Goal: Task Accomplishment & Management: Complete application form

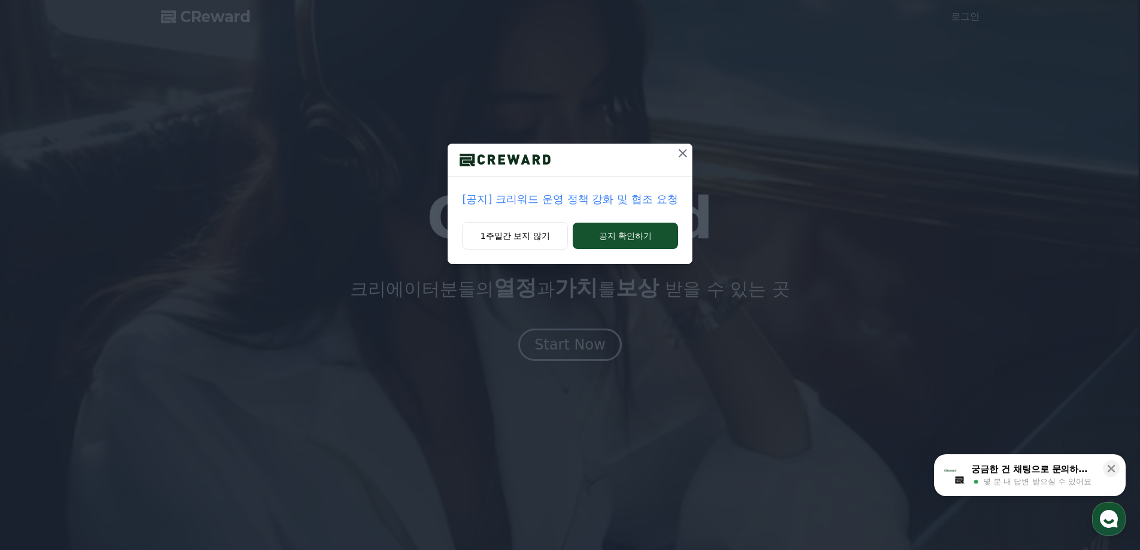
click at [701, 327] on div "[공지] 크리워드 운영 정책 강화 및 협조 요청 1주일간 보지 않기 공지 확인하기" at bounding box center [570, 275] width 1140 height 550
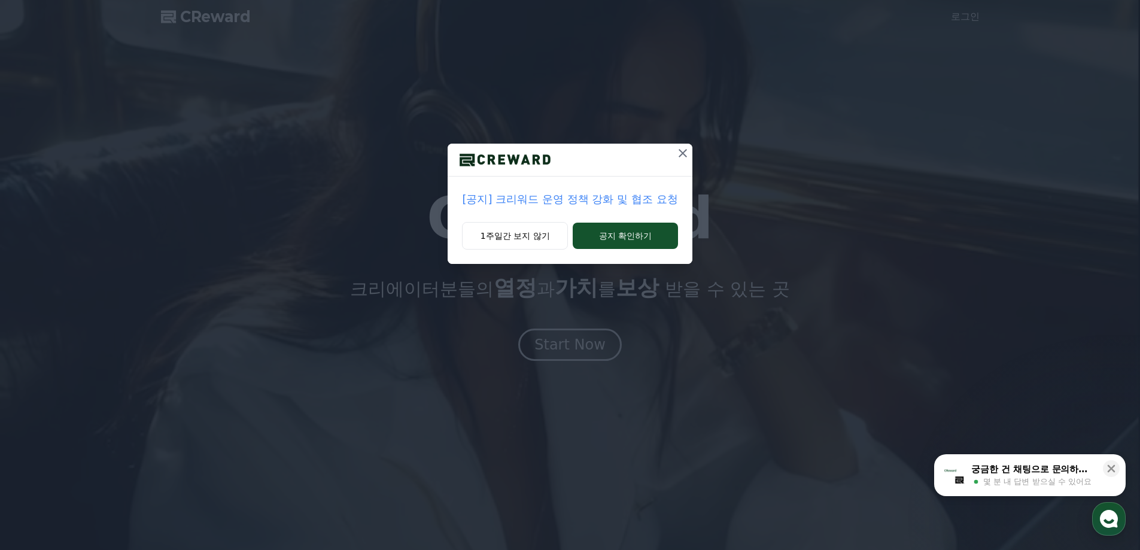
click at [685, 145] on button at bounding box center [682, 153] width 19 height 19
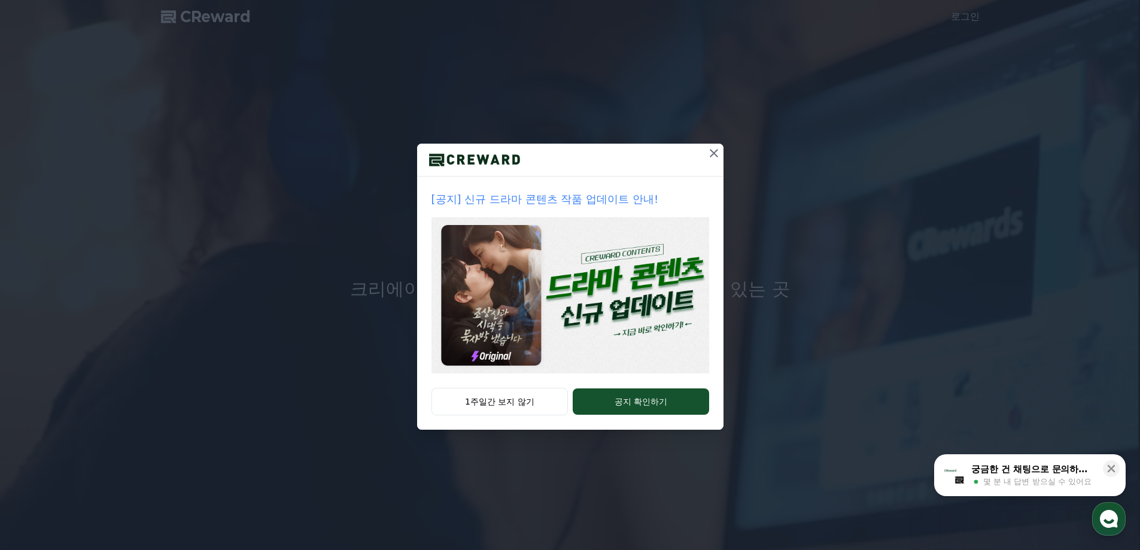
click at [703, 154] on div at bounding box center [570, 160] width 306 height 33
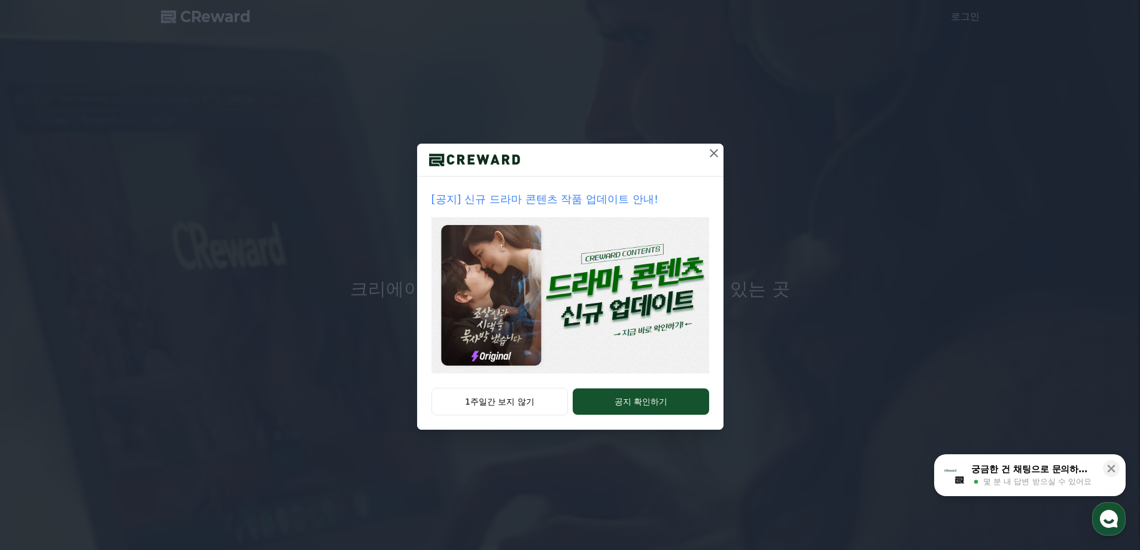
click at [710, 154] on icon at bounding box center [714, 153] width 14 height 14
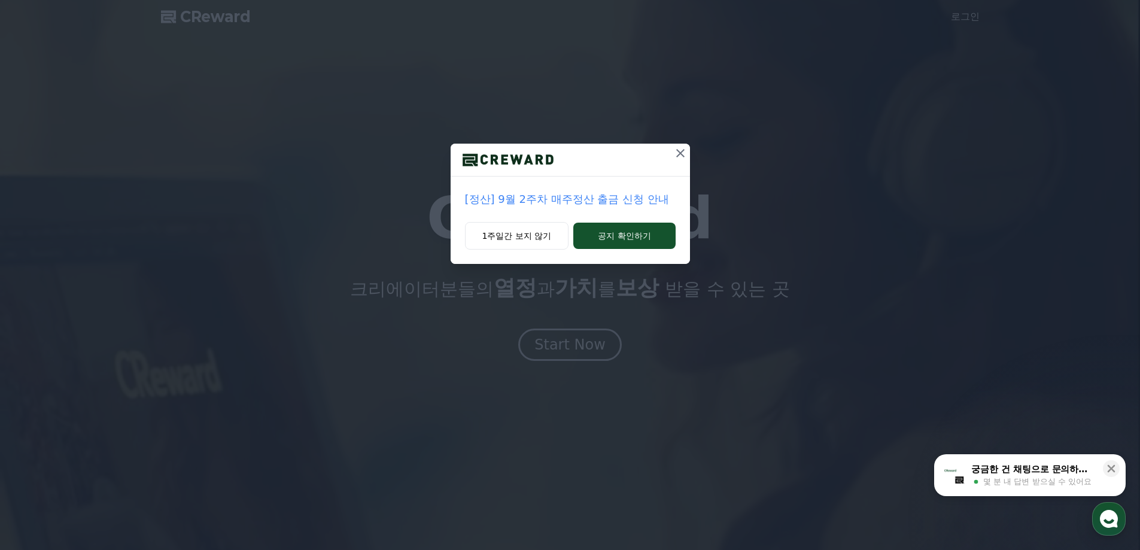
click at [675, 153] on icon at bounding box center [680, 153] width 14 height 14
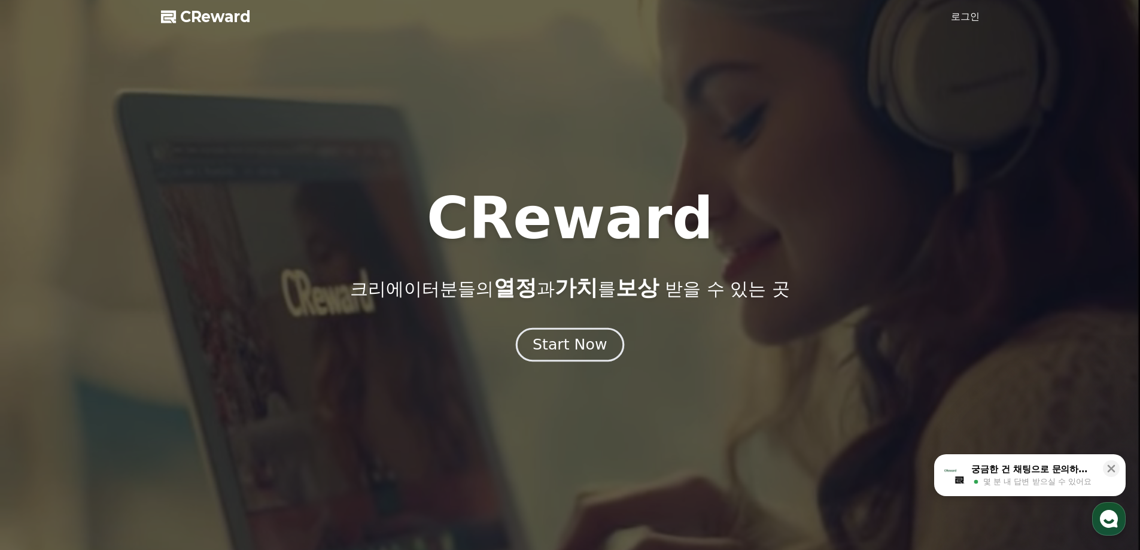
click at [543, 357] on button "Start Now" at bounding box center [570, 344] width 108 height 34
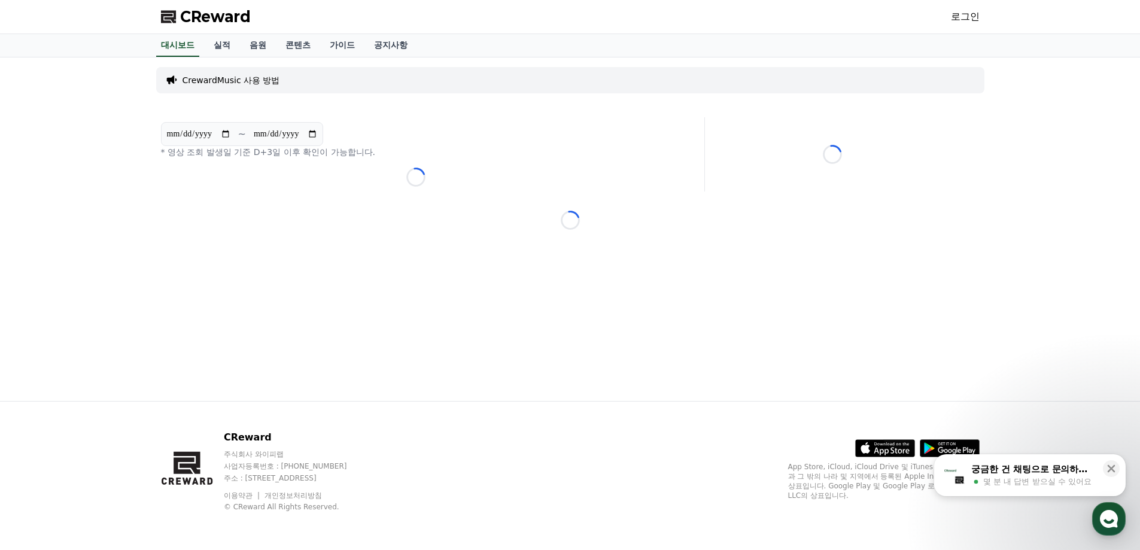
click at [969, 15] on link "로그인" at bounding box center [965, 17] width 29 height 14
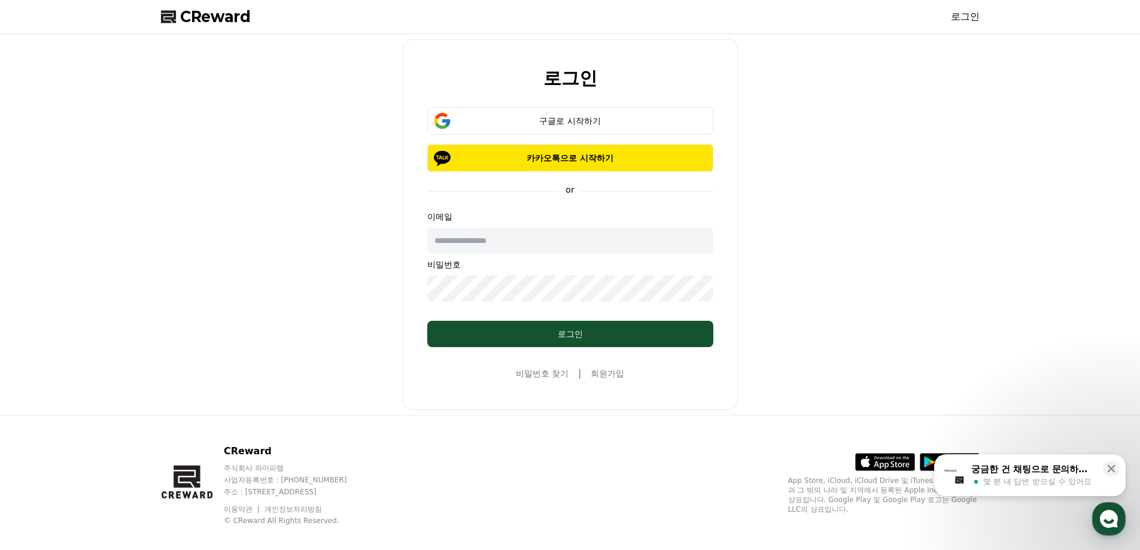
click at [514, 243] on input "text" at bounding box center [570, 240] width 286 height 26
click at [605, 372] on link "회원가입" at bounding box center [607, 373] width 34 height 12
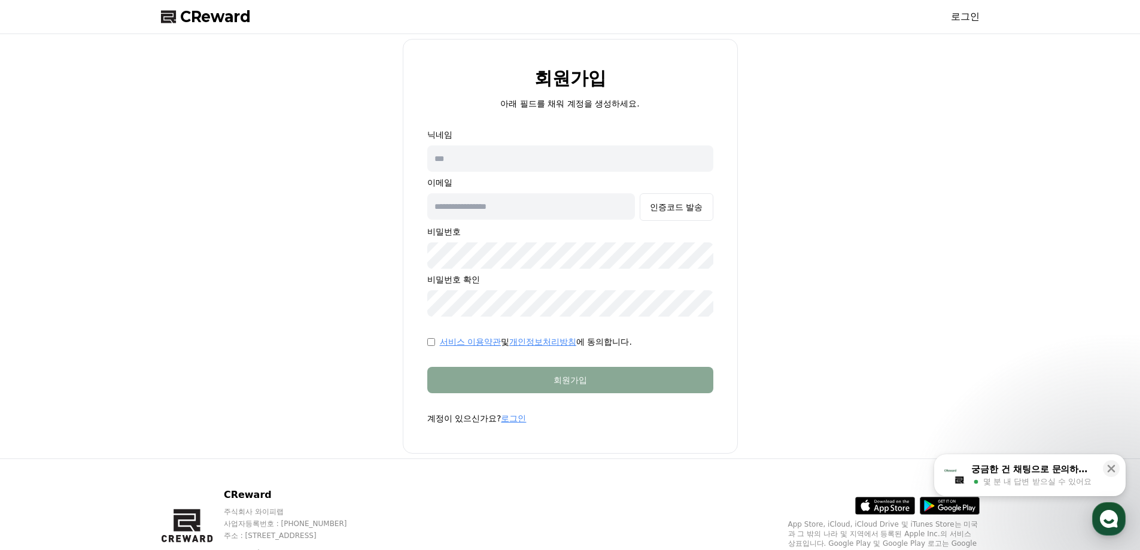
click at [501, 163] on input "text" at bounding box center [570, 158] width 286 height 26
type input "*"
type input "**"
type input "**********"
click at [697, 211] on div "인증코드 발송" at bounding box center [676, 207] width 53 height 12
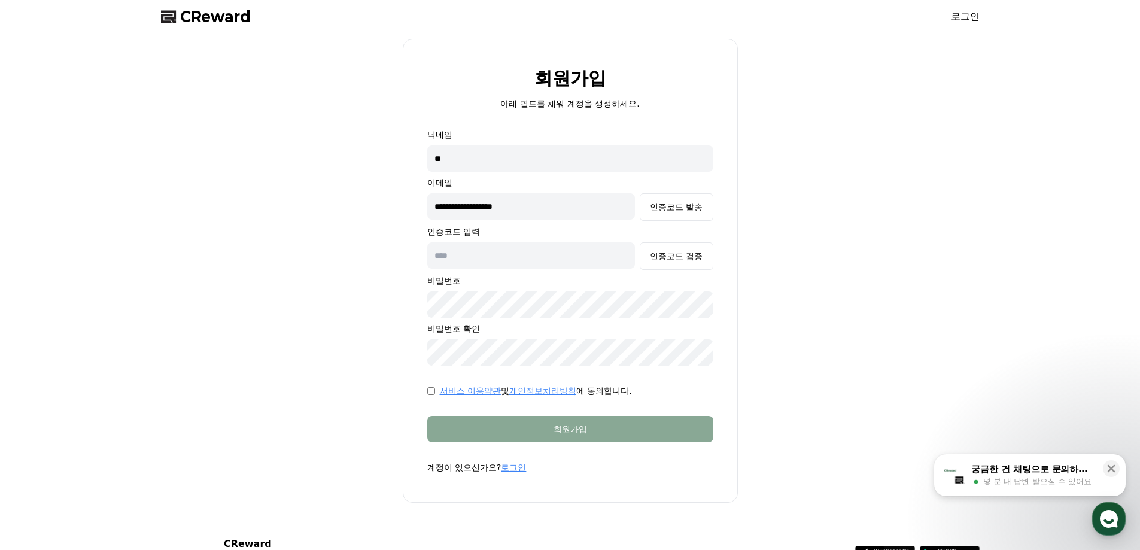
click at [516, 264] on input "text" at bounding box center [531, 255] width 208 height 26
paste input "******"
type input "******"
click at [676, 257] on div "인증코드 검증" at bounding box center [676, 256] width 53 height 12
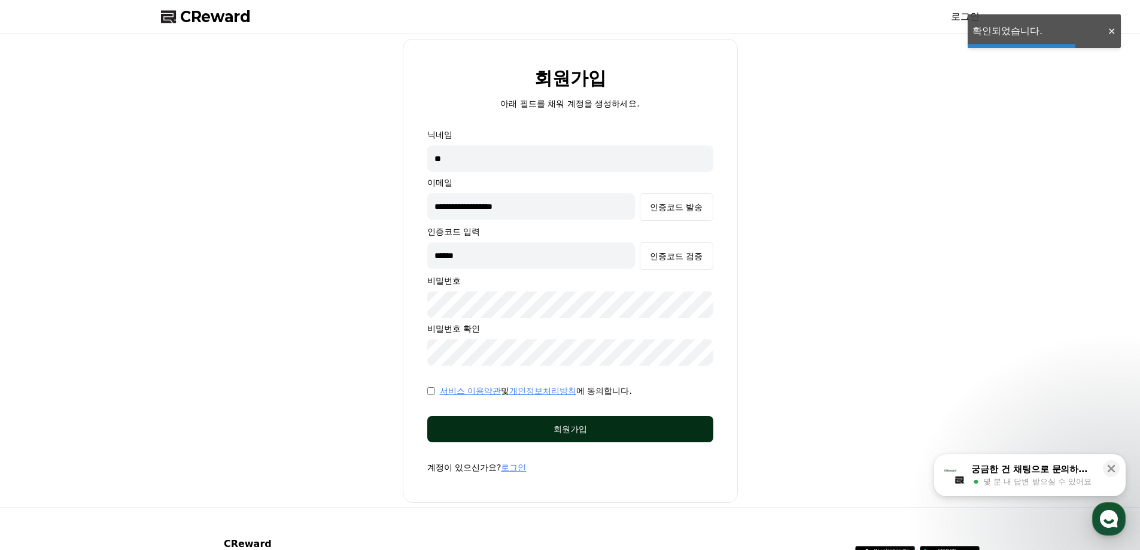
click at [610, 425] on div "회원가입" at bounding box center [570, 429] width 238 height 12
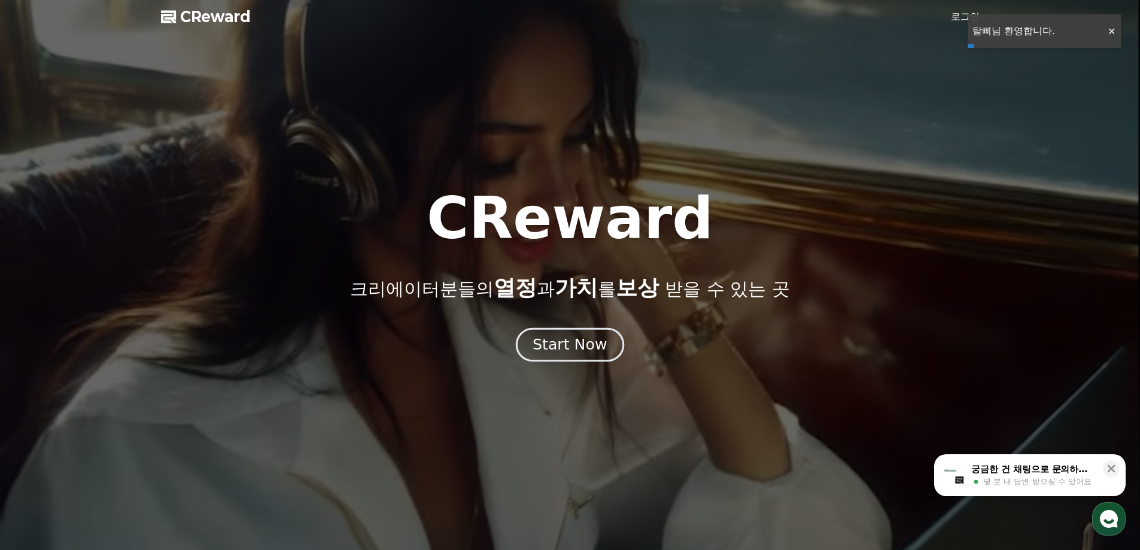
click at [577, 360] on button "Start Now" at bounding box center [570, 344] width 108 height 34
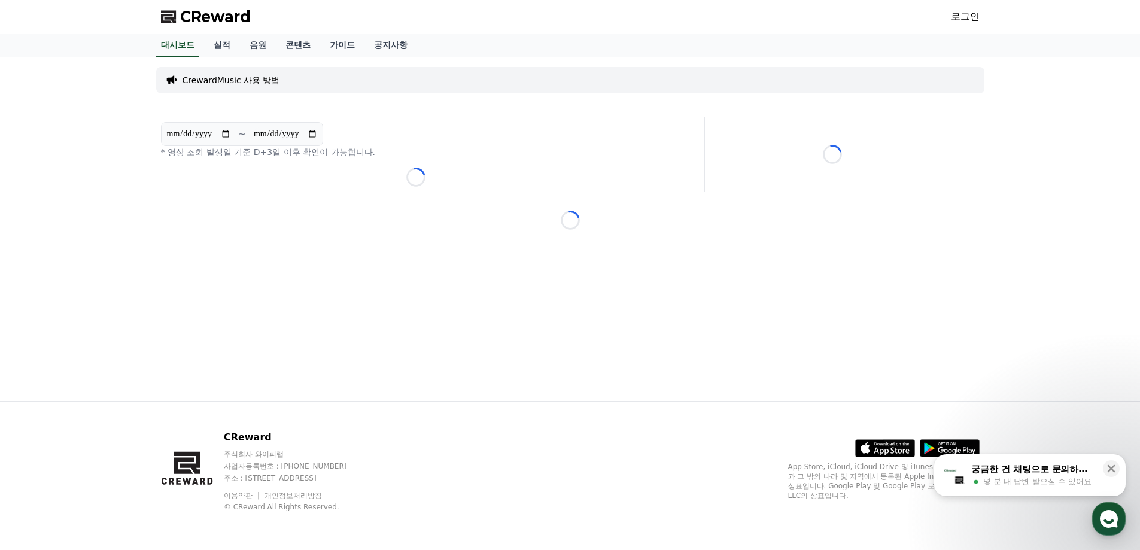
click at [967, 12] on link "로그인" at bounding box center [965, 17] width 29 height 14
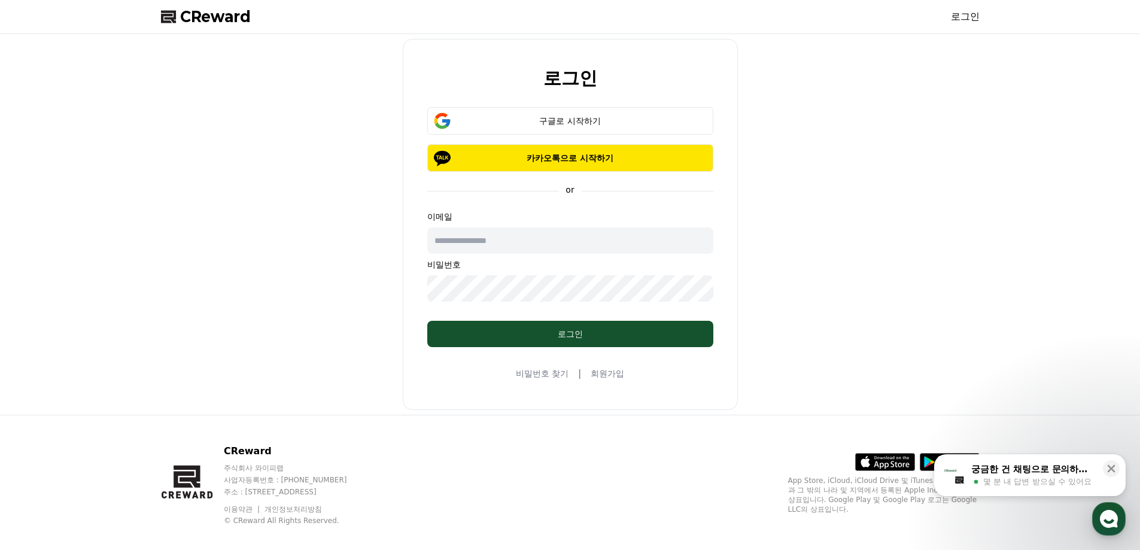
type input "**********"
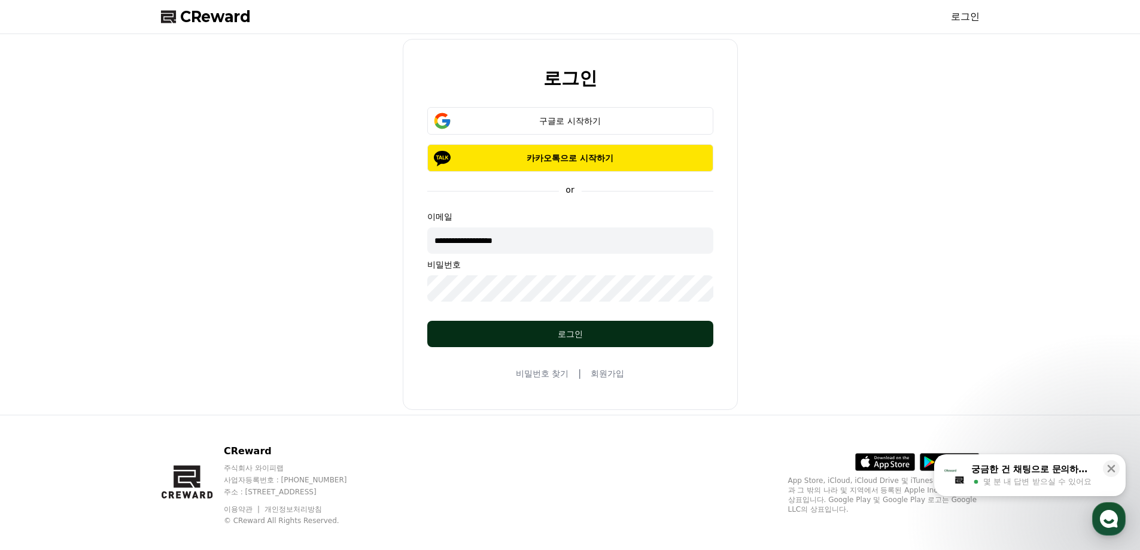
click at [496, 336] on div "로그인" at bounding box center [570, 334] width 238 height 12
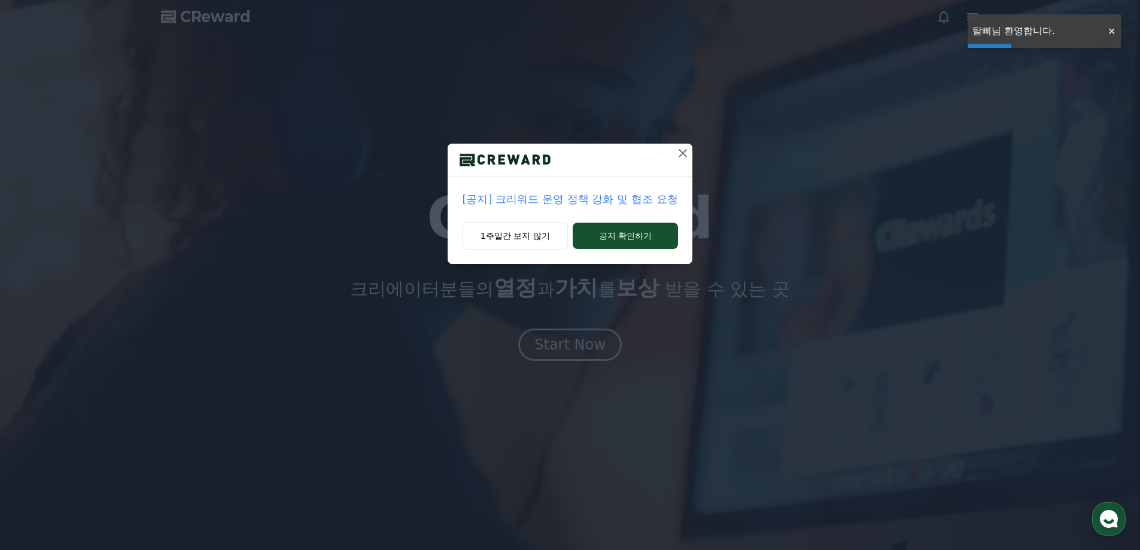
click at [679, 153] on icon at bounding box center [682, 153] width 14 height 14
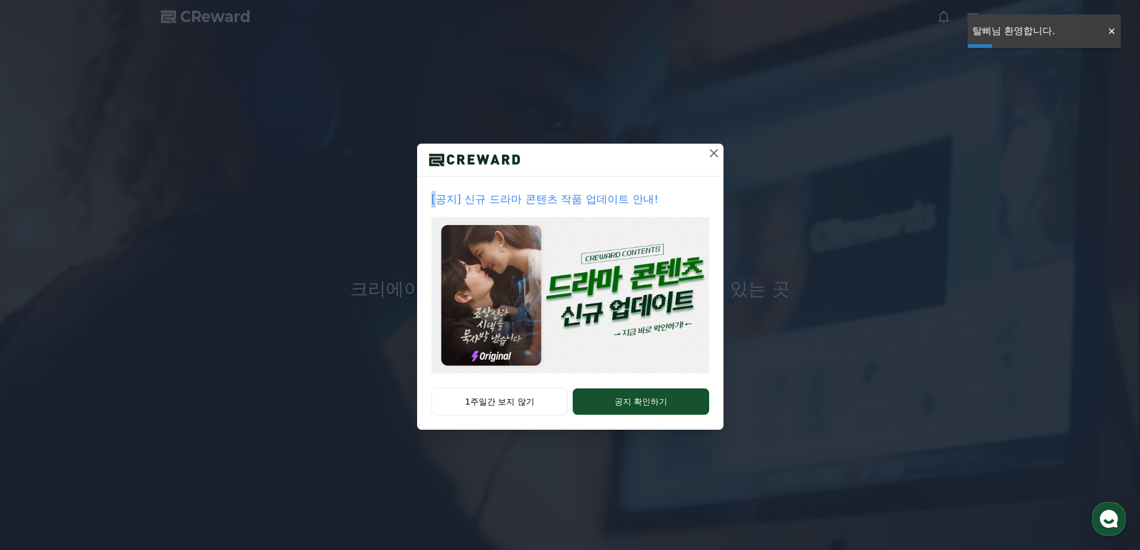
click at [679, 153] on div at bounding box center [570, 160] width 306 height 33
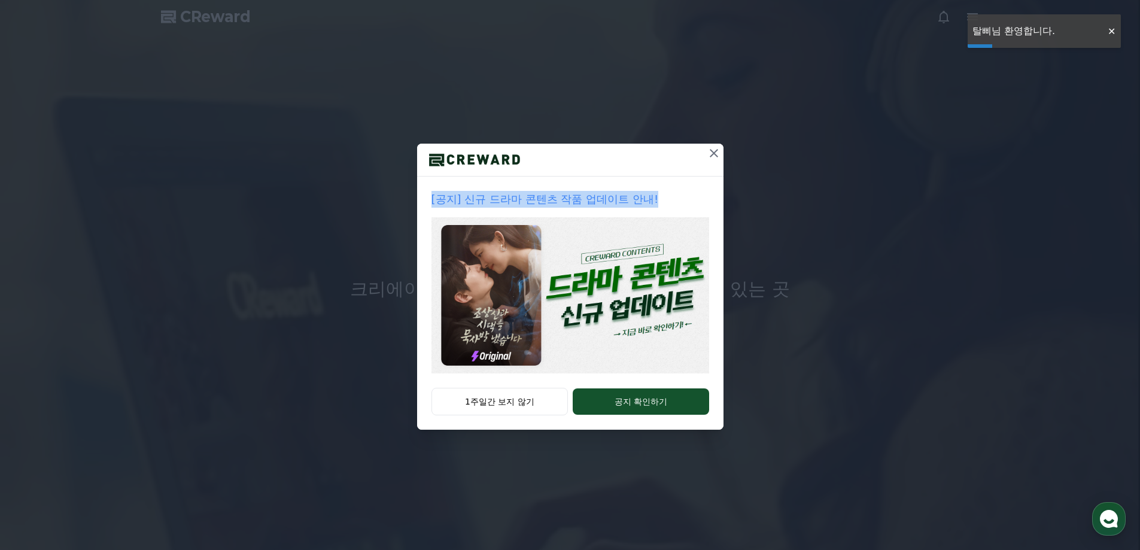
click at [679, 153] on div at bounding box center [570, 160] width 306 height 33
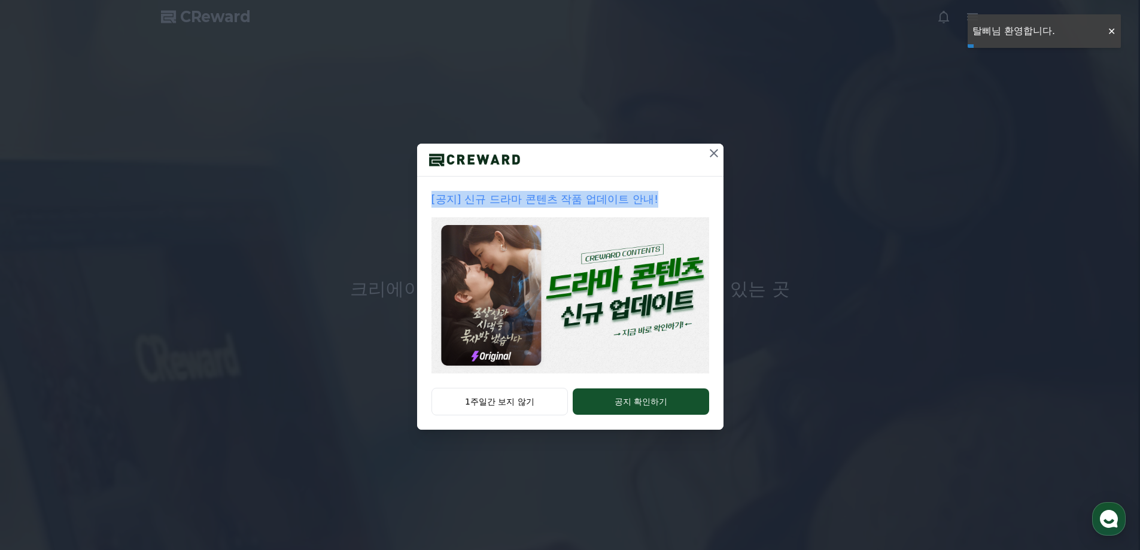
click at [701, 157] on div at bounding box center [570, 160] width 306 height 33
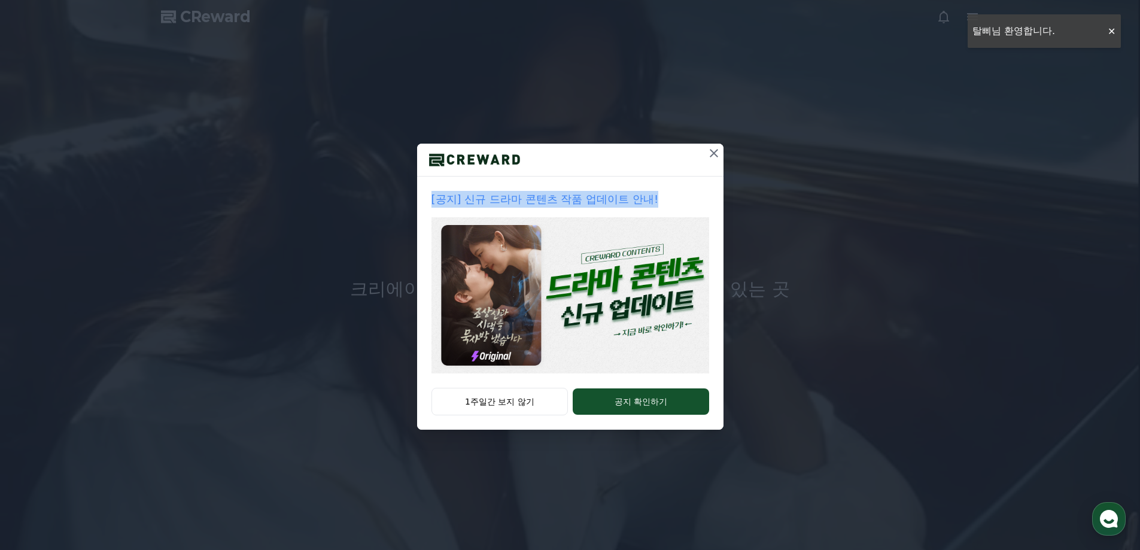
click at [716, 154] on icon at bounding box center [714, 153] width 14 height 14
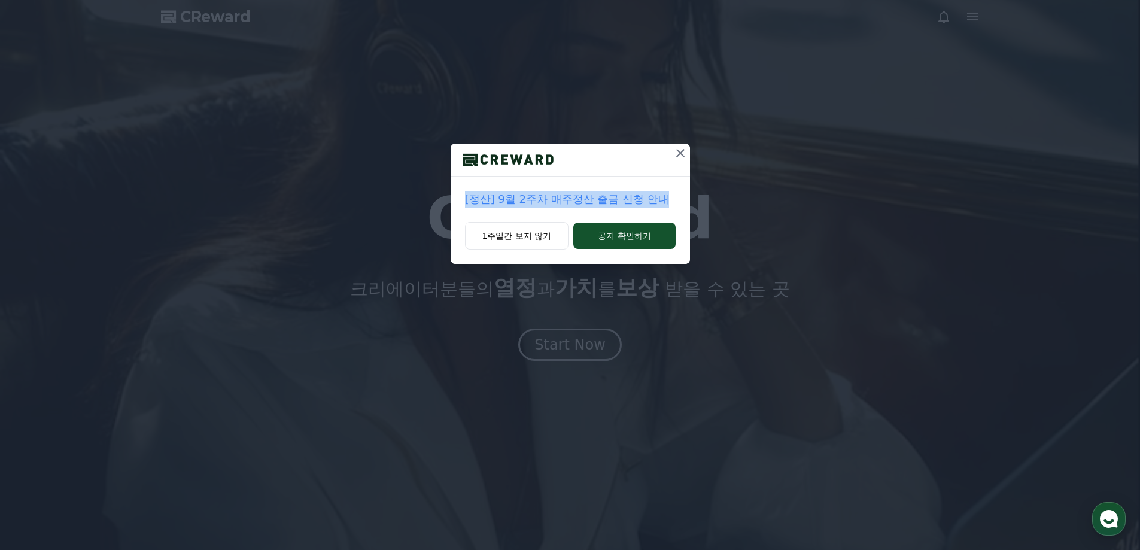
click at [716, 154] on div "[정산] 9월 2주차 매주정산 출금 신청 안내 1주일간 보지 않기 공지 확인하기" at bounding box center [570, 141] width 1140 height 283
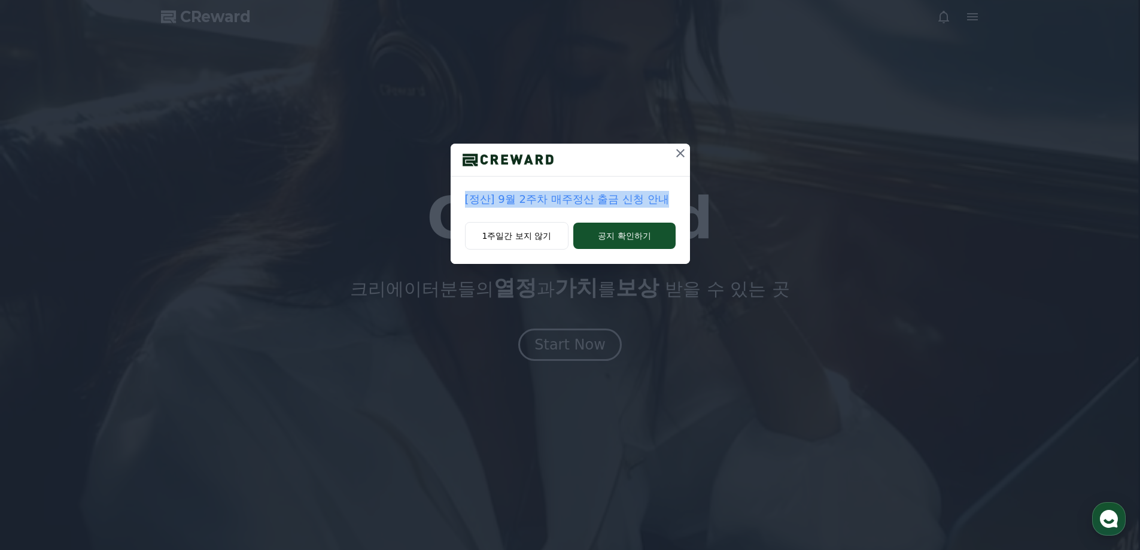
click at [716, 154] on div "[정산] 9월 2주차 매주정산 출금 신청 안내 1주일간 보지 않기 공지 확인하기" at bounding box center [570, 141] width 1140 height 283
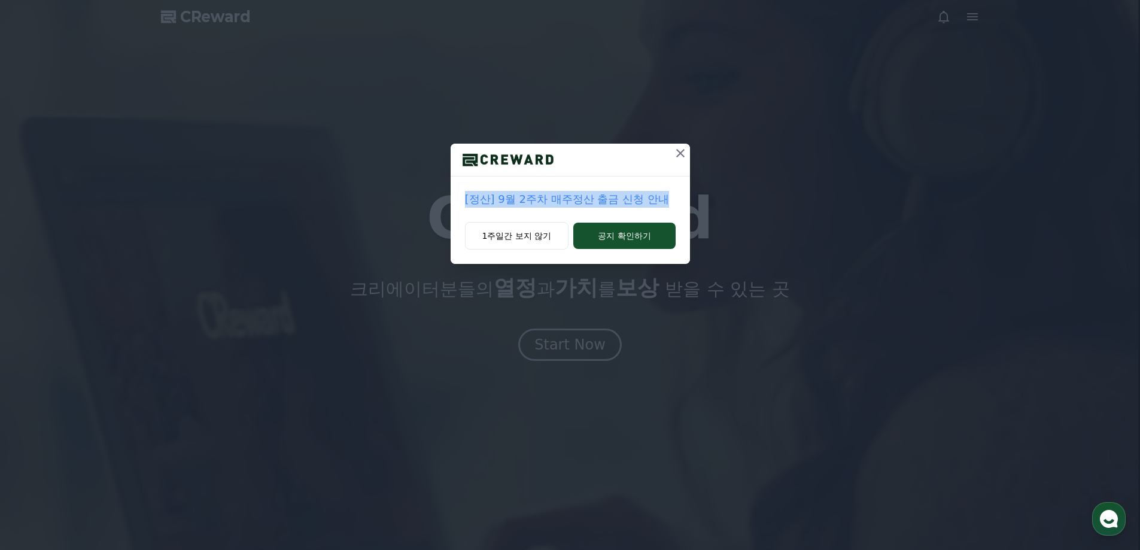
click at [695, 147] on div "[정산] 9월 2주차 매주정산 출금 신청 안내 1주일간 보지 않기 공지 확인하기" at bounding box center [570, 141] width 1140 height 283
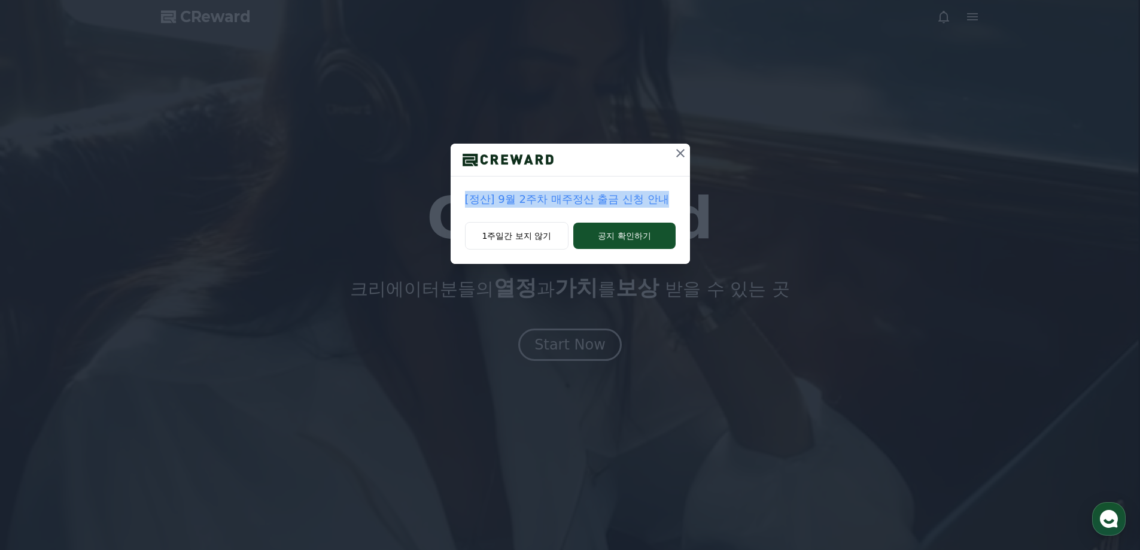
click at [679, 151] on icon at bounding box center [680, 153] width 14 height 14
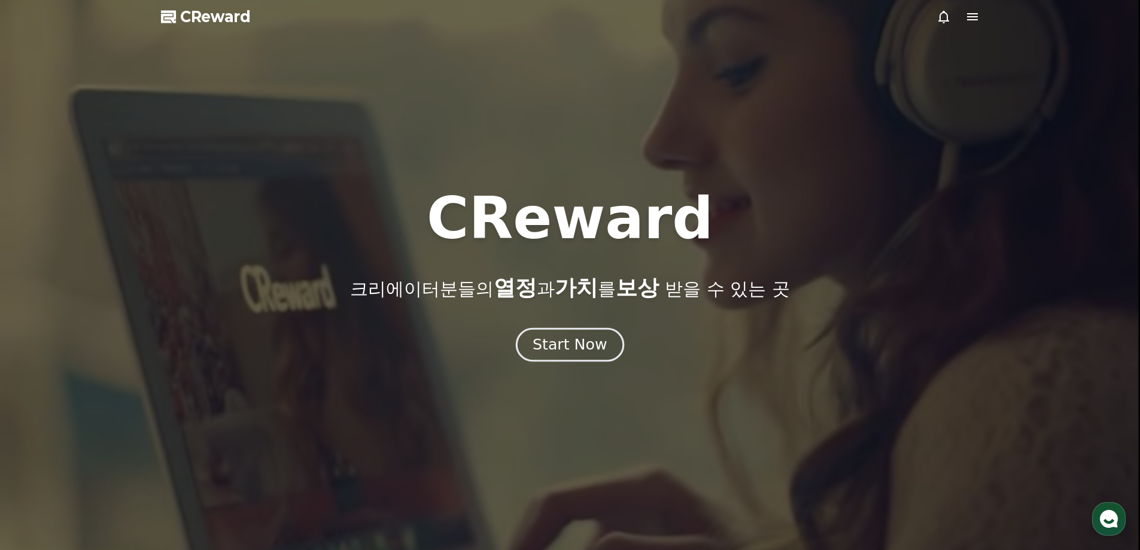
click at [559, 359] on button "Start Now" at bounding box center [570, 344] width 108 height 34
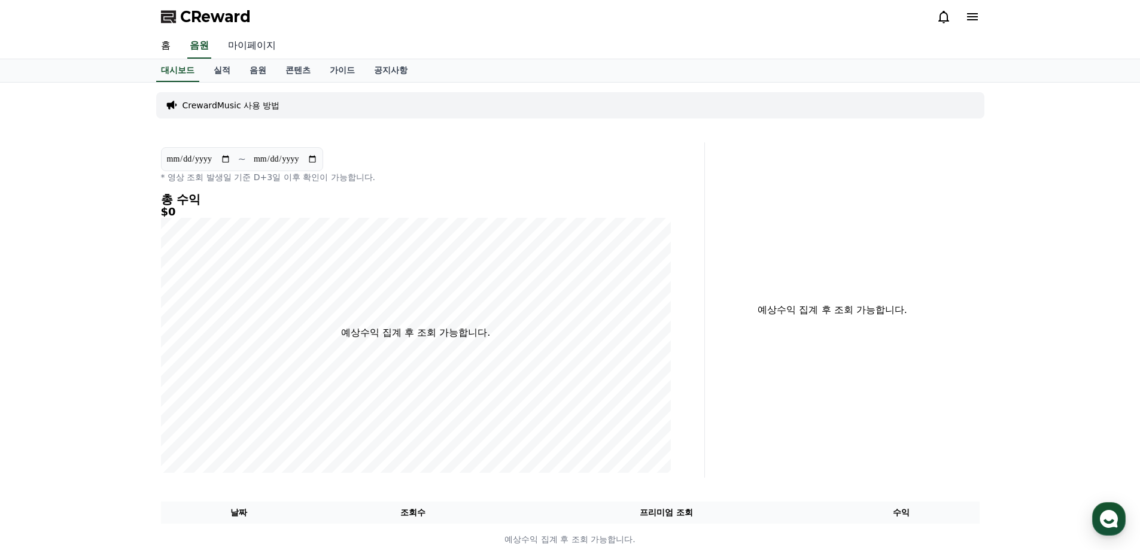
click at [255, 35] on link "마이페이지" at bounding box center [251, 46] width 67 height 25
select select "**********"
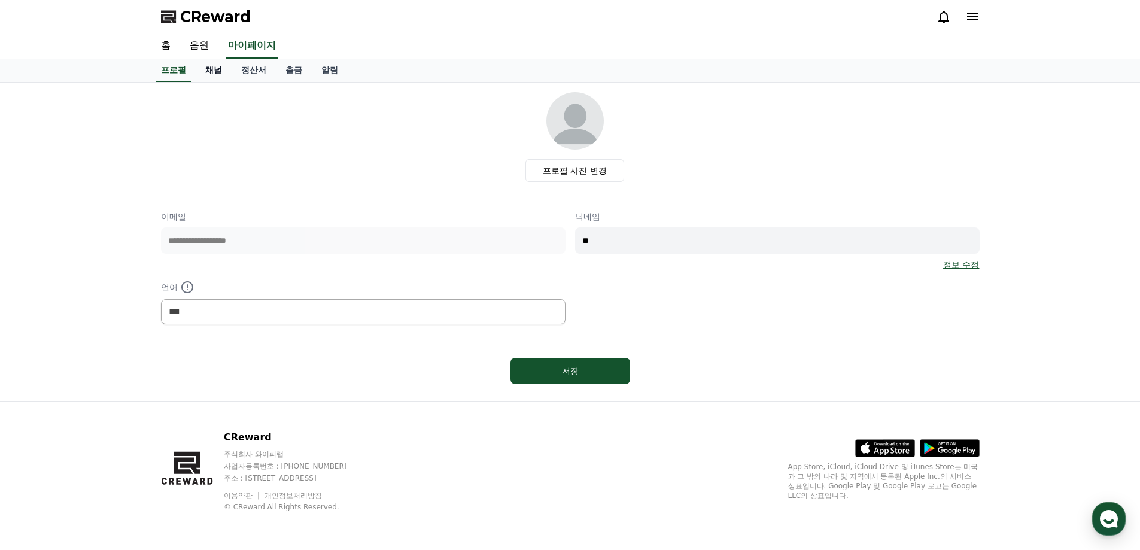
click at [214, 74] on link "채널" at bounding box center [214, 70] width 36 height 23
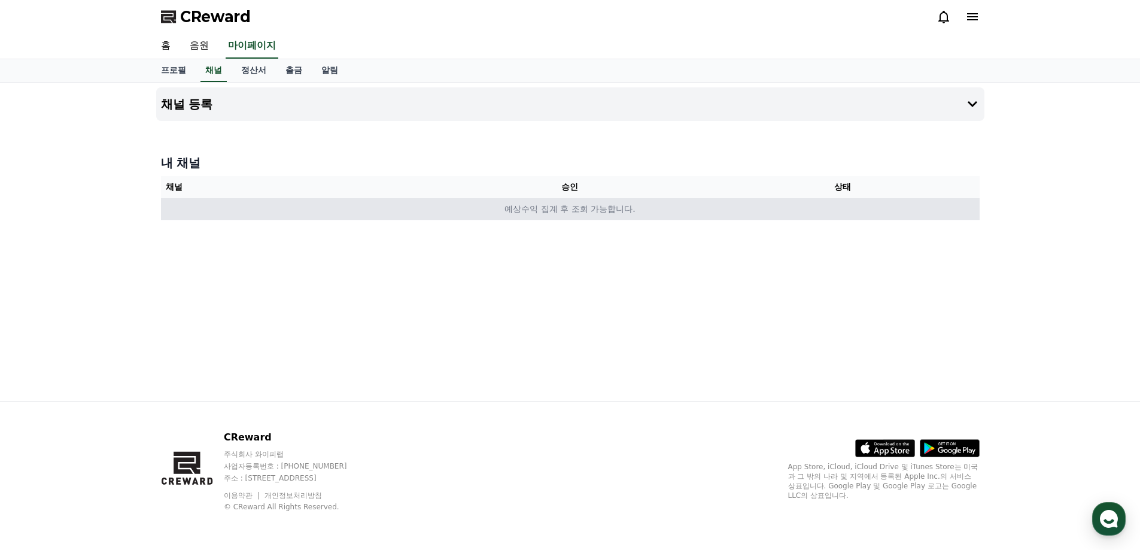
click at [648, 209] on td "예상수익 집계 후 조회 가능합니다." at bounding box center [570, 209] width 818 height 22
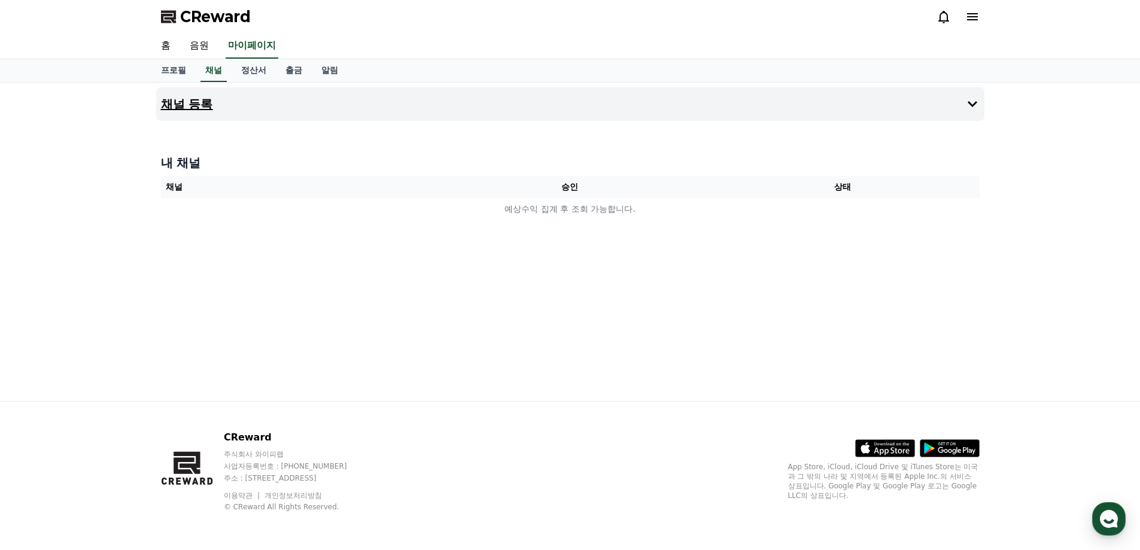
click at [199, 103] on h4 "채널 등록" at bounding box center [187, 104] width 52 height 13
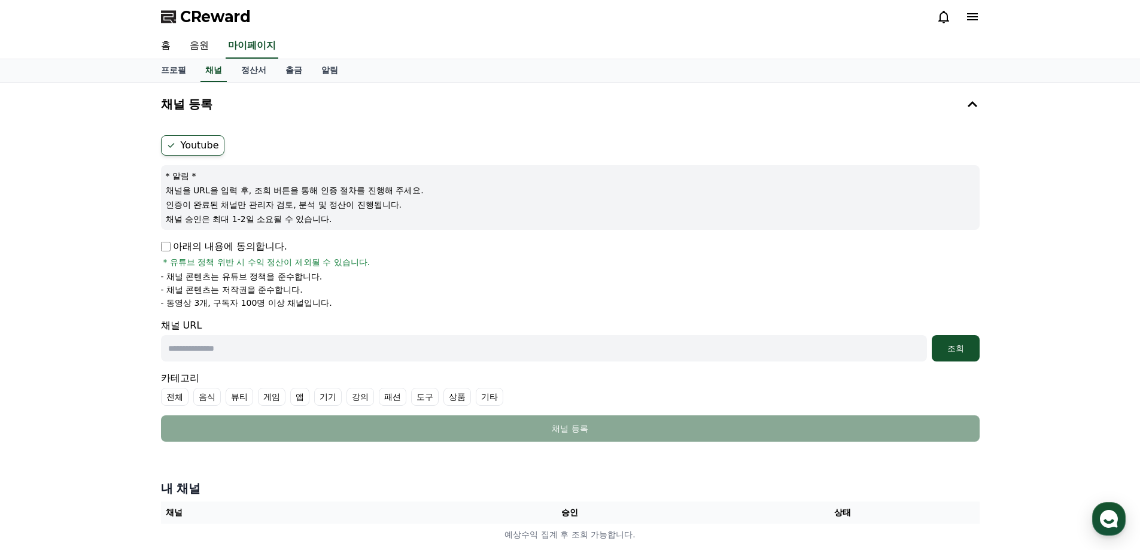
click at [163, 252] on p "아래의 내용에 동의합니다." at bounding box center [224, 246] width 126 height 14
click at [310, 345] on input "text" at bounding box center [544, 348] width 766 height 26
paste input "**********"
type input "**********"
click at [954, 347] on div "조회" at bounding box center [955, 348] width 38 height 12
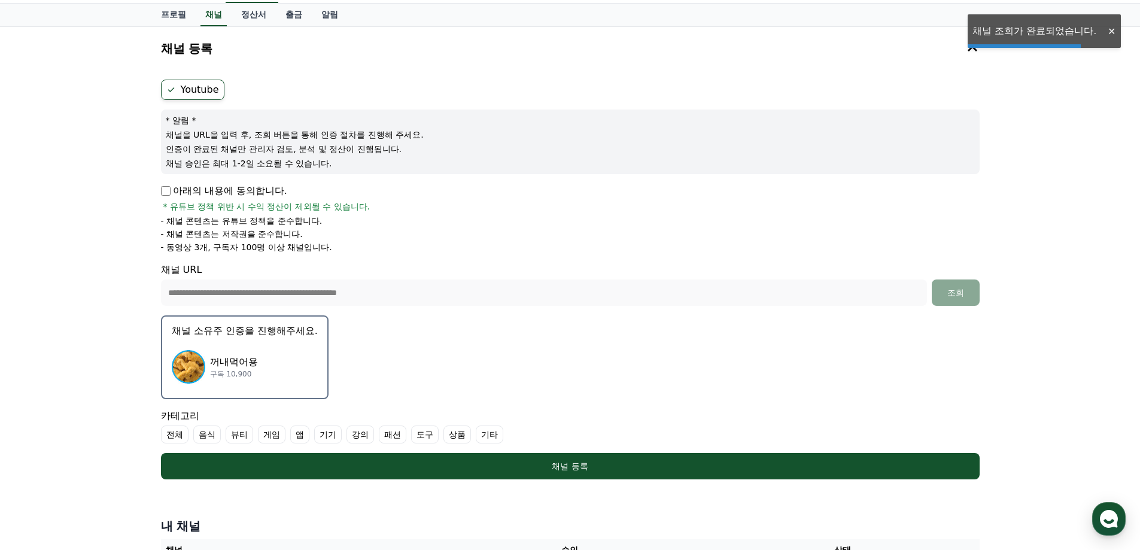
scroll to position [60, 0]
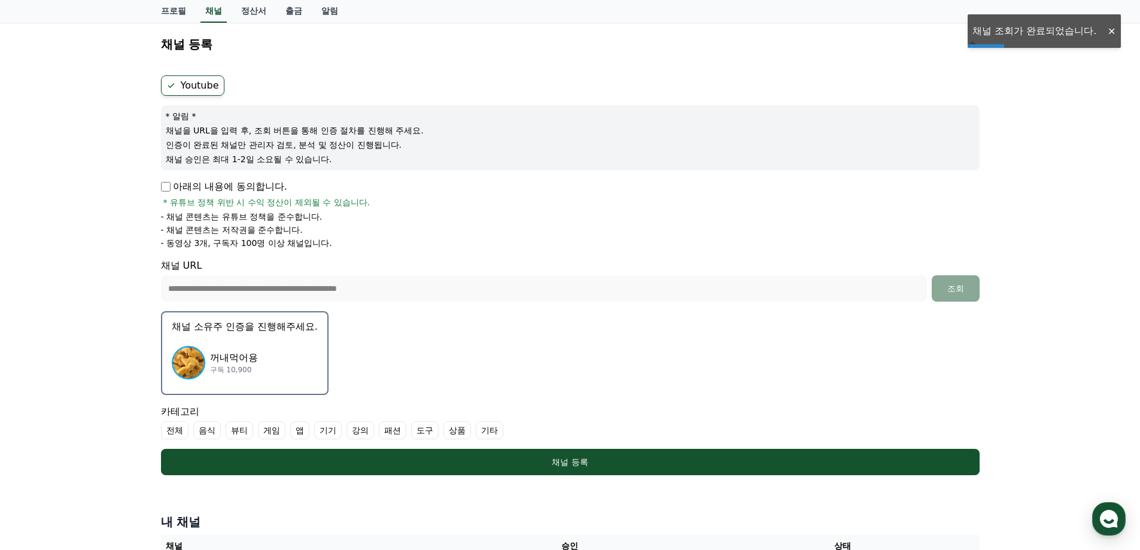
click at [249, 333] on p "채널 소유주 인증을 진행해주세요." at bounding box center [245, 326] width 146 height 14
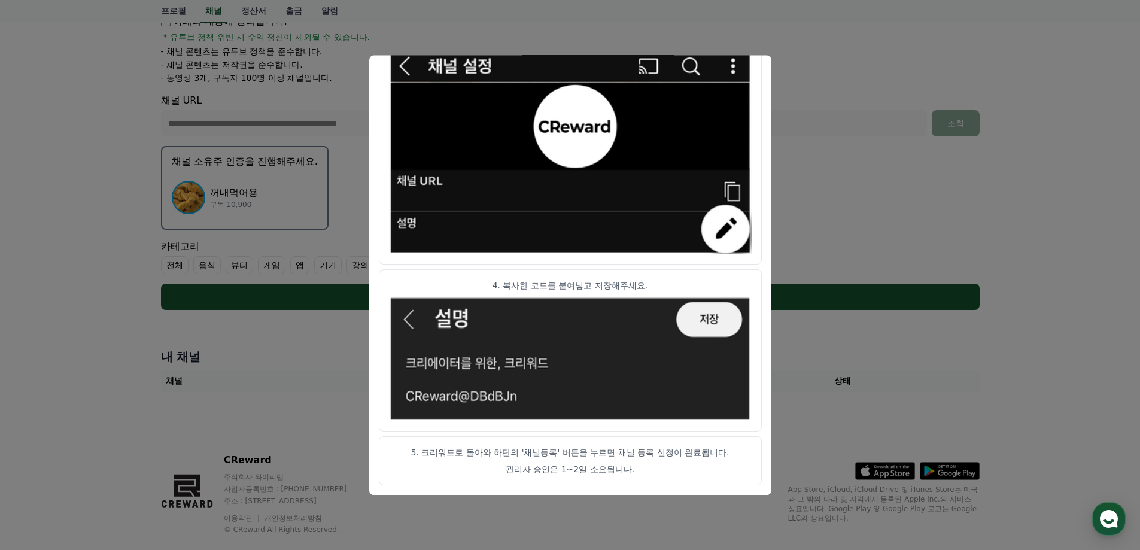
scroll to position [248, 0]
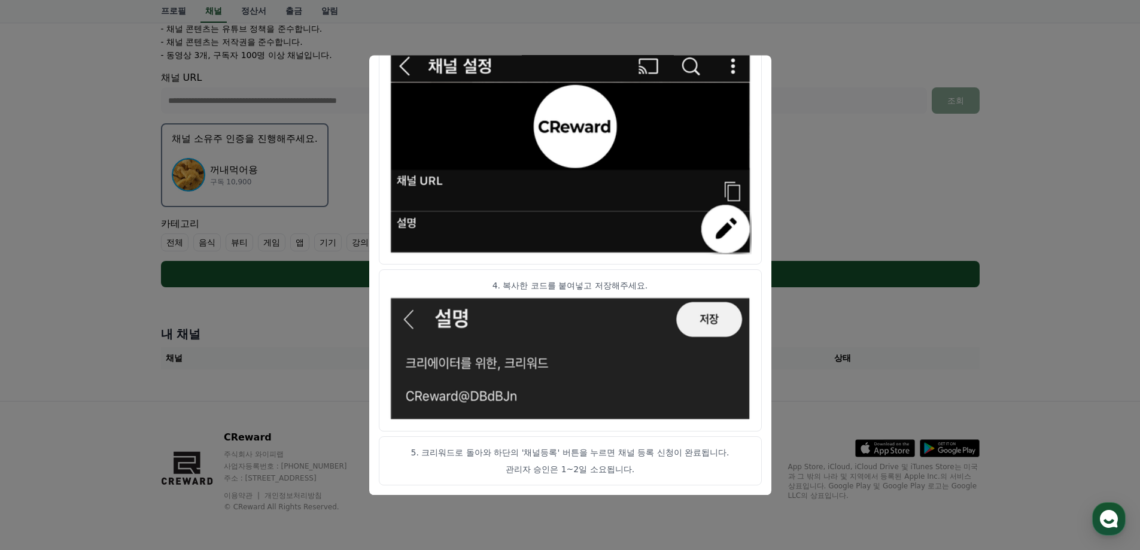
click at [888, 97] on button "close modal" at bounding box center [570, 275] width 1140 height 550
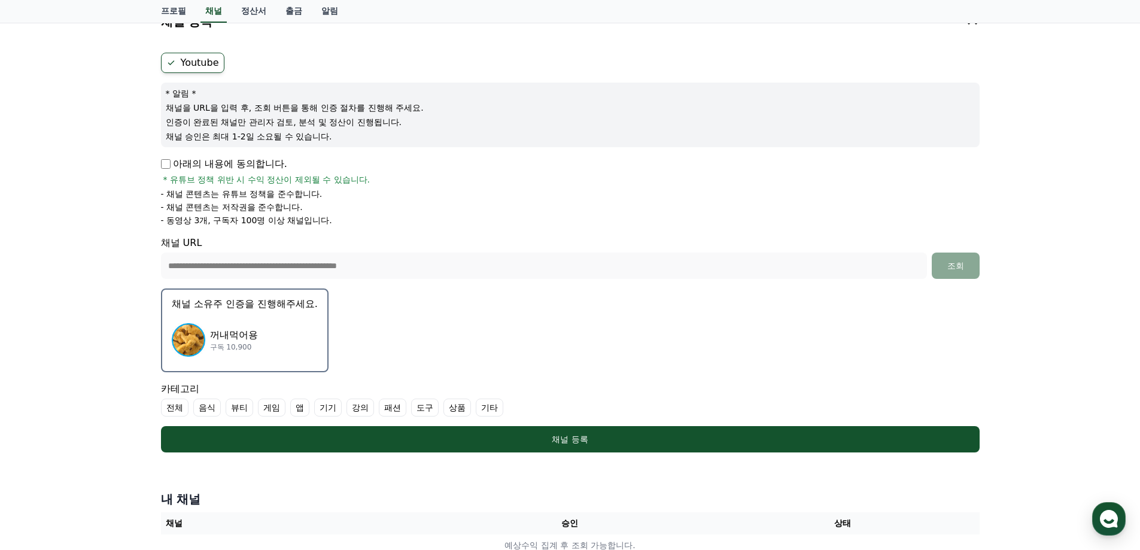
scroll to position [120, 0]
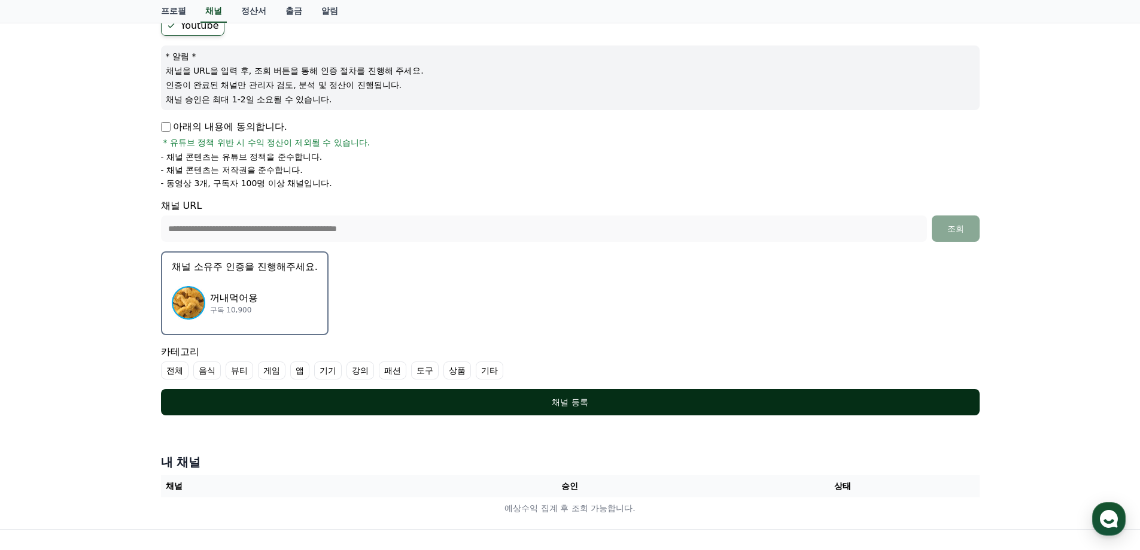
click at [333, 404] on div "채널 등록" at bounding box center [570, 402] width 771 height 12
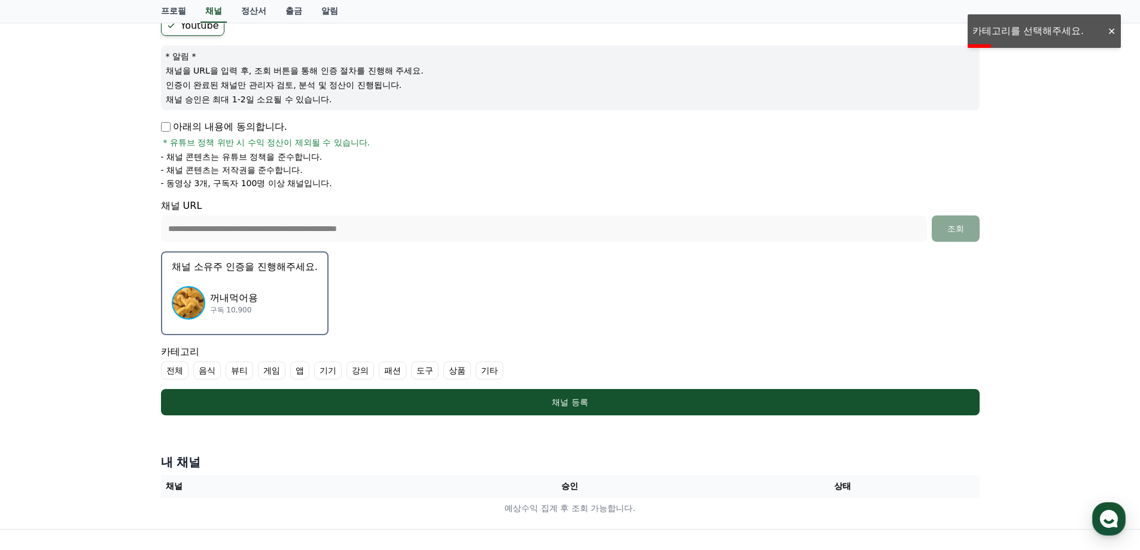
click at [184, 368] on label "전체" at bounding box center [175, 370] width 28 height 18
click at [173, 372] on icon at bounding box center [171, 371] width 10 height 10
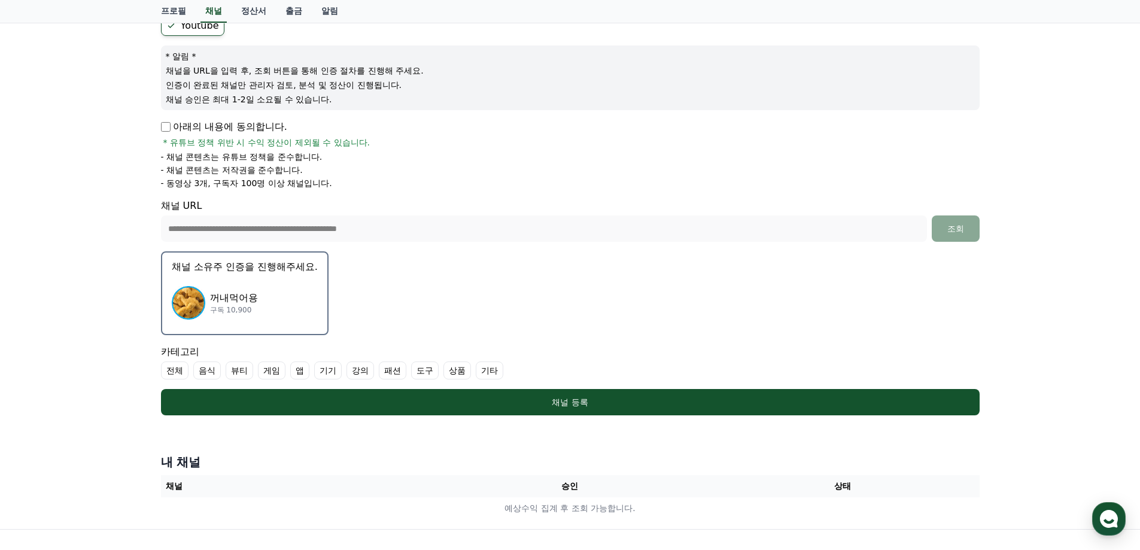
click at [491, 372] on label "기타" at bounding box center [490, 370] width 28 height 18
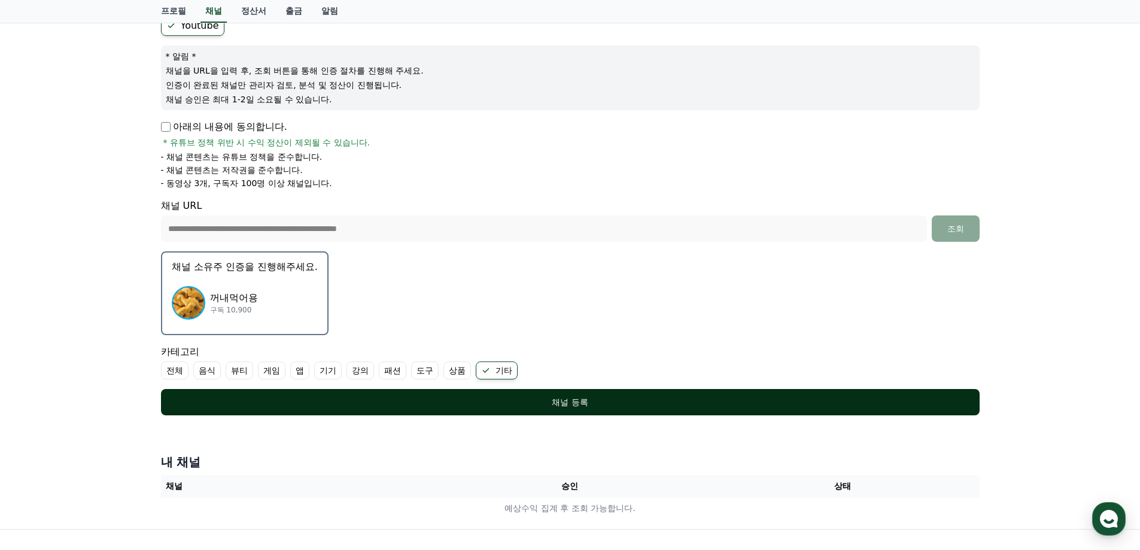
click at [491, 404] on div "채널 등록" at bounding box center [570, 402] width 771 height 12
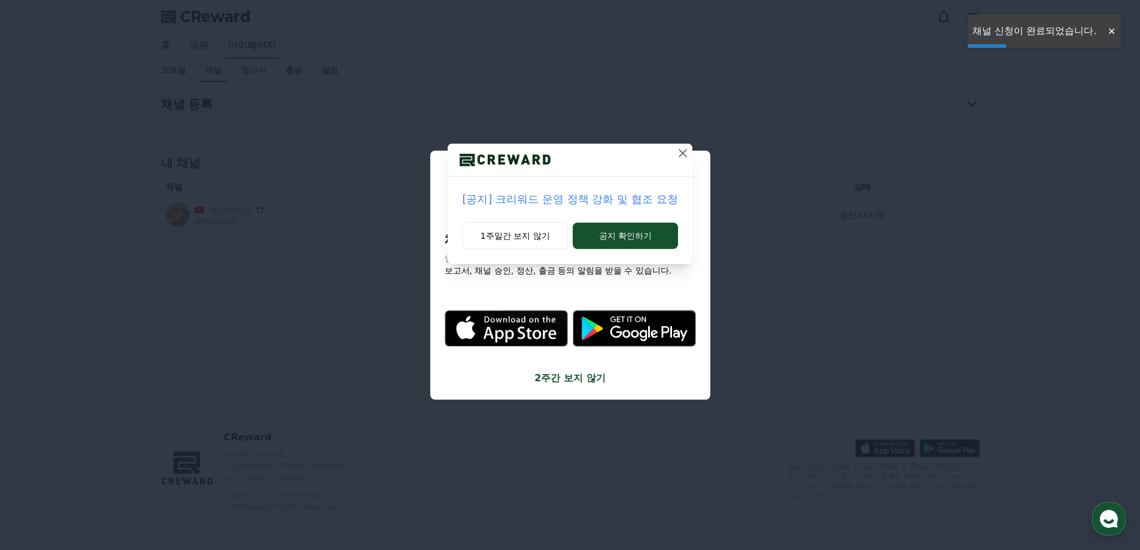
click at [689, 148] on icon at bounding box center [682, 153] width 14 height 14
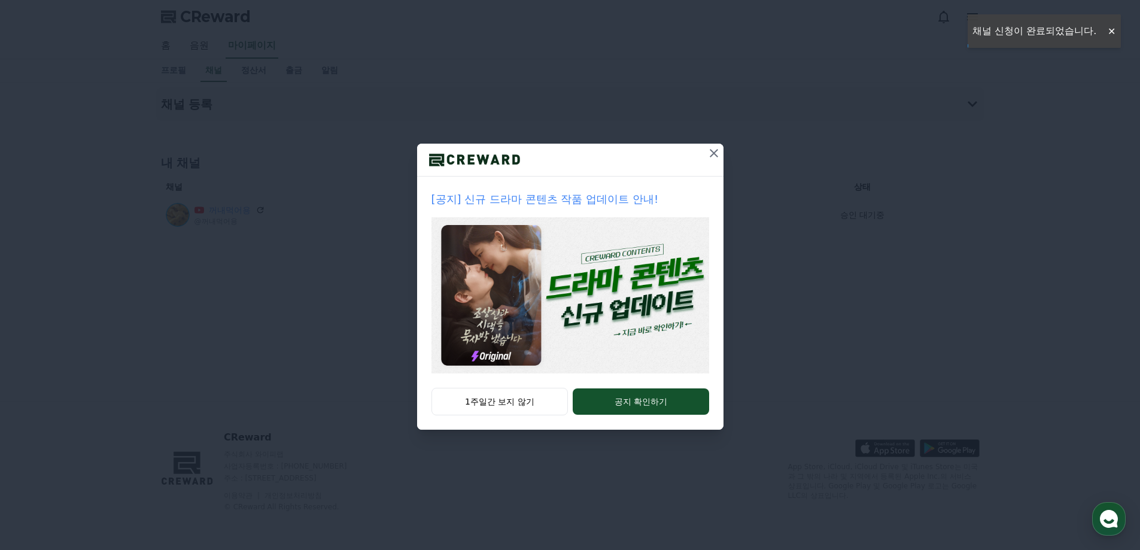
click at [715, 150] on icon at bounding box center [714, 153] width 14 height 14
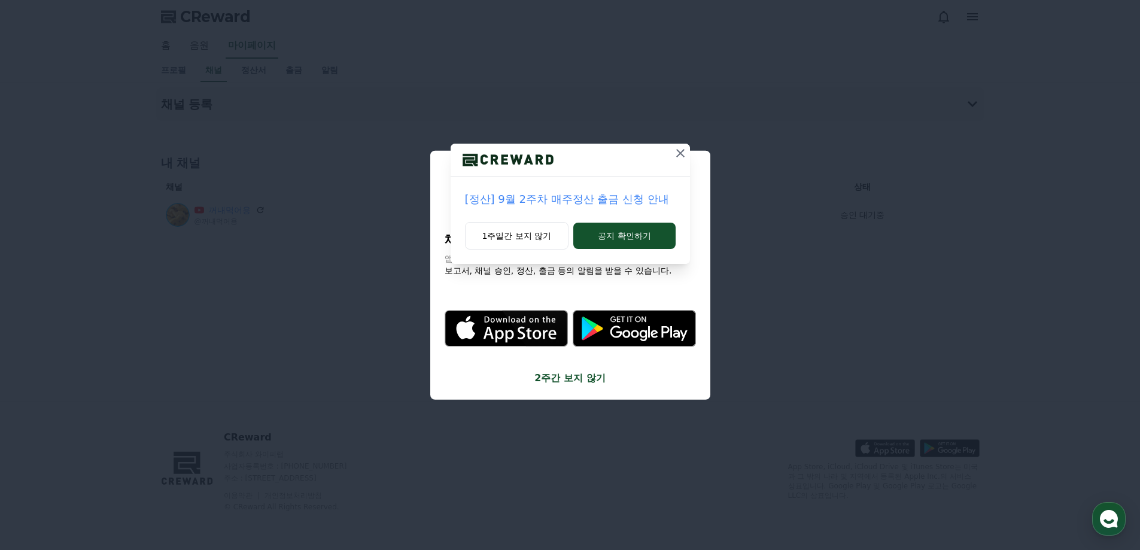
click at [683, 151] on icon at bounding box center [680, 153] width 14 height 14
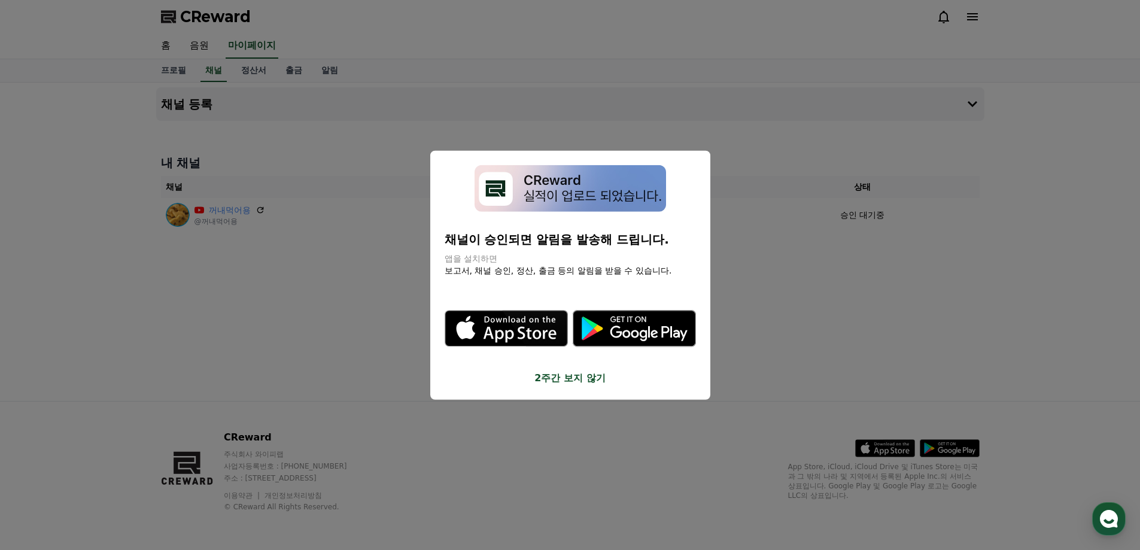
click at [363, 279] on button "close modal" at bounding box center [570, 275] width 1140 height 550
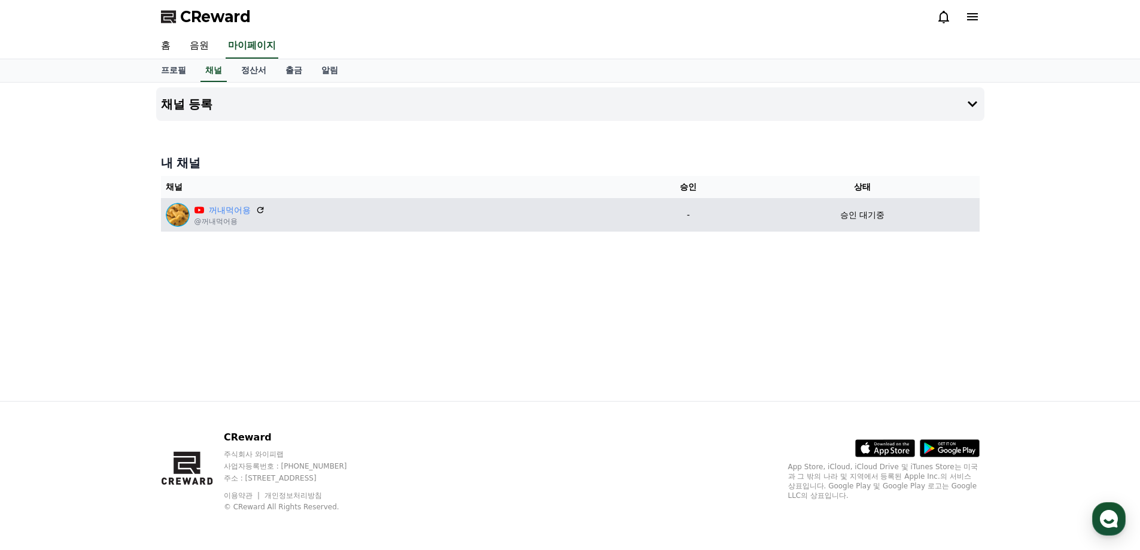
click at [361, 211] on div "꺼내먹어용 @꺼내먹어용" at bounding box center [396, 215] width 461 height 24
click at [227, 220] on p "@꺼내먹어용" at bounding box center [229, 222] width 71 height 10
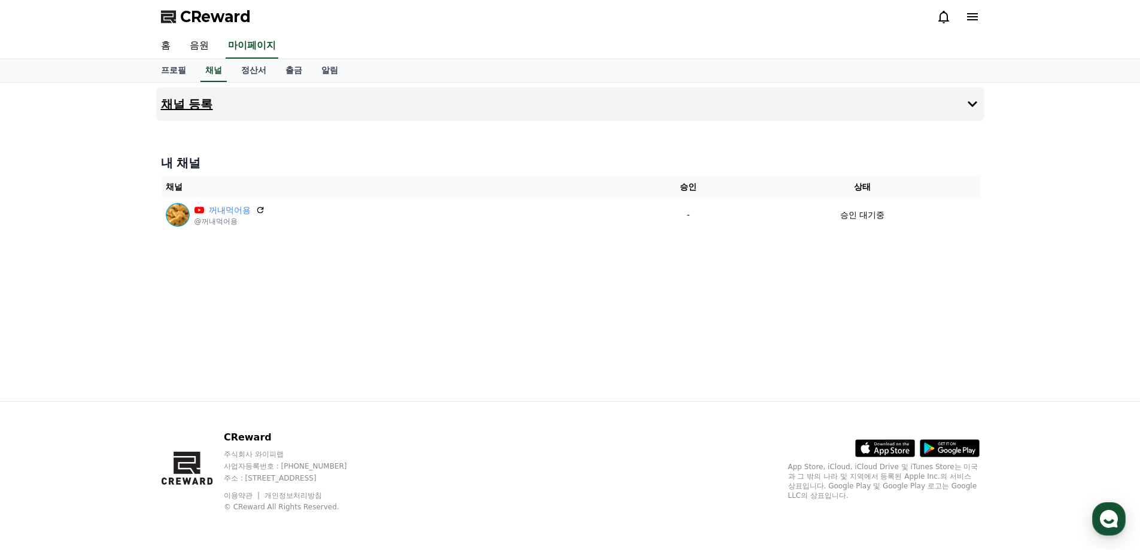
click at [231, 105] on button "채널 등록" at bounding box center [570, 104] width 828 height 34
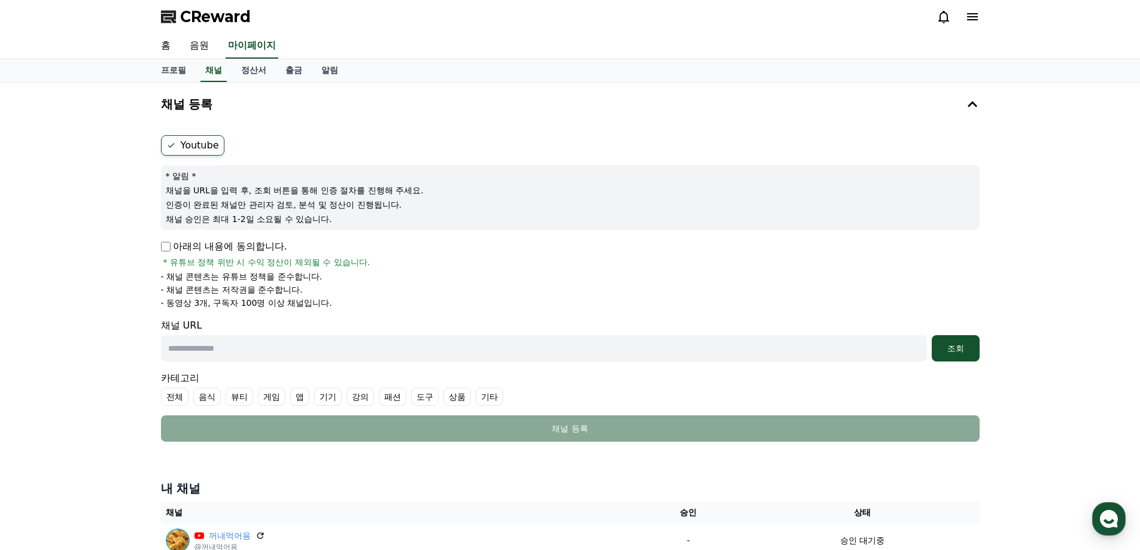
click at [363, 339] on input "text" at bounding box center [544, 348] width 766 height 26
paste input "**********"
type input "**********"
click at [969, 357] on button "조회" at bounding box center [955, 348] width 48 height 26
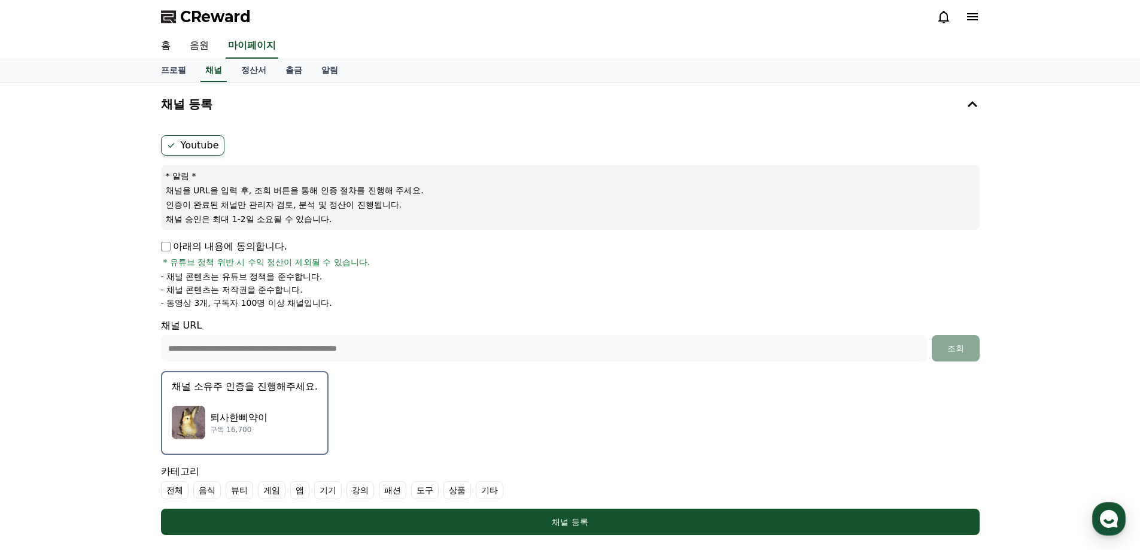
click at [277, 388] on p "채널 소유주 인증을 진행해주세요." at bounding box center [245, 386] width 146 height 14
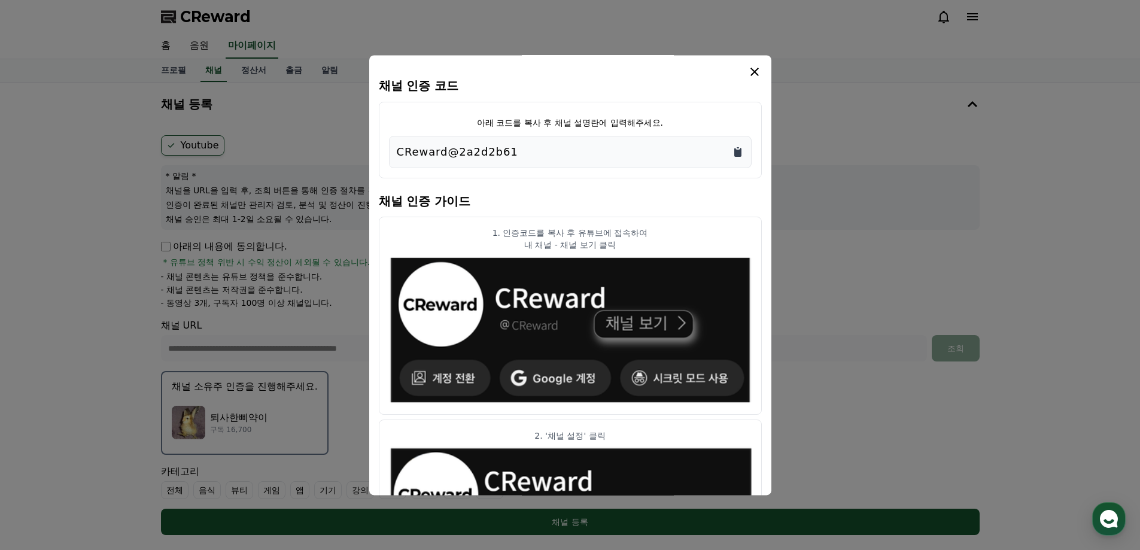
click at [739, 151] on icon "Copy to clipboard" at bounding box center [737, 152] width 7 height 9
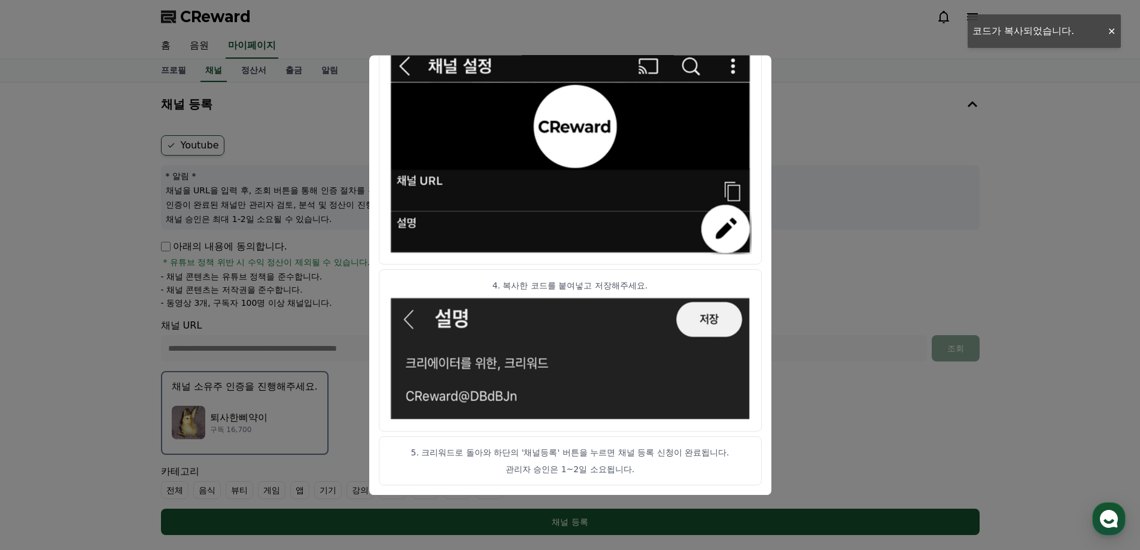
scroll to position [259, 0]
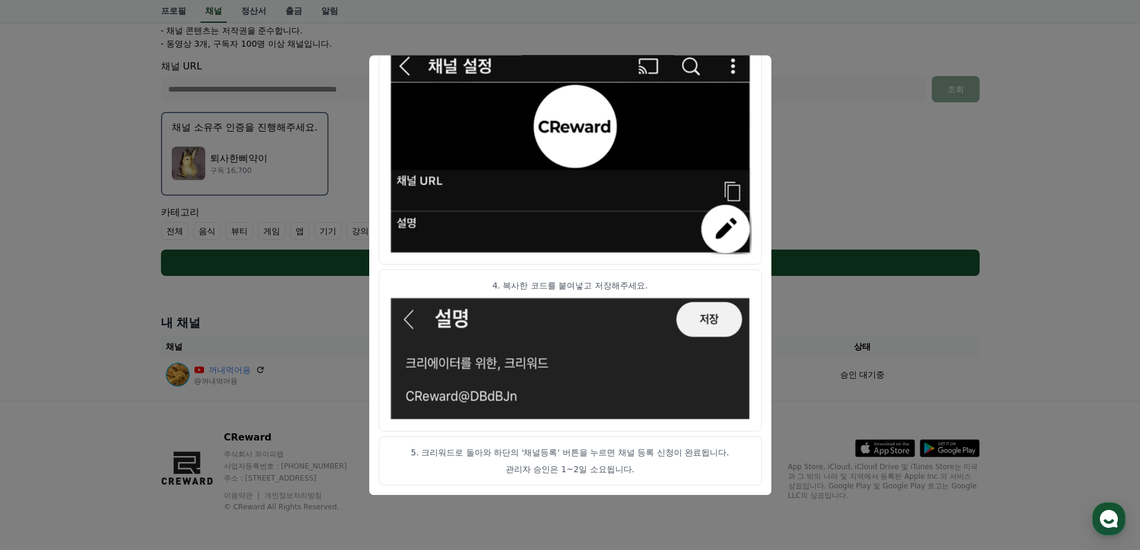
click at [856, 333] on button "close modal" at bounding box center [570, 275] width 1140 height 550
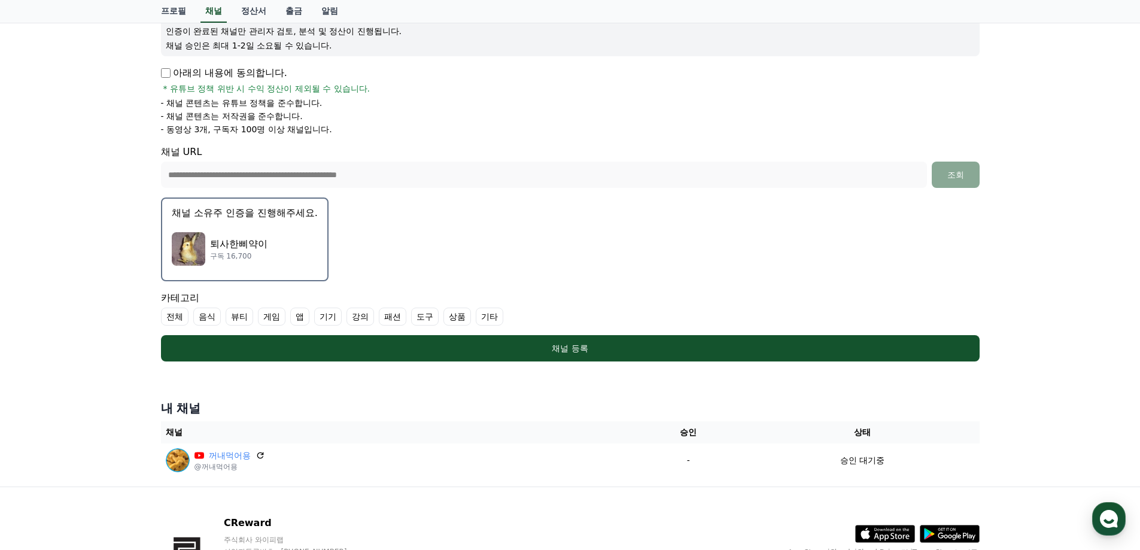
scroll to position [139, 0]
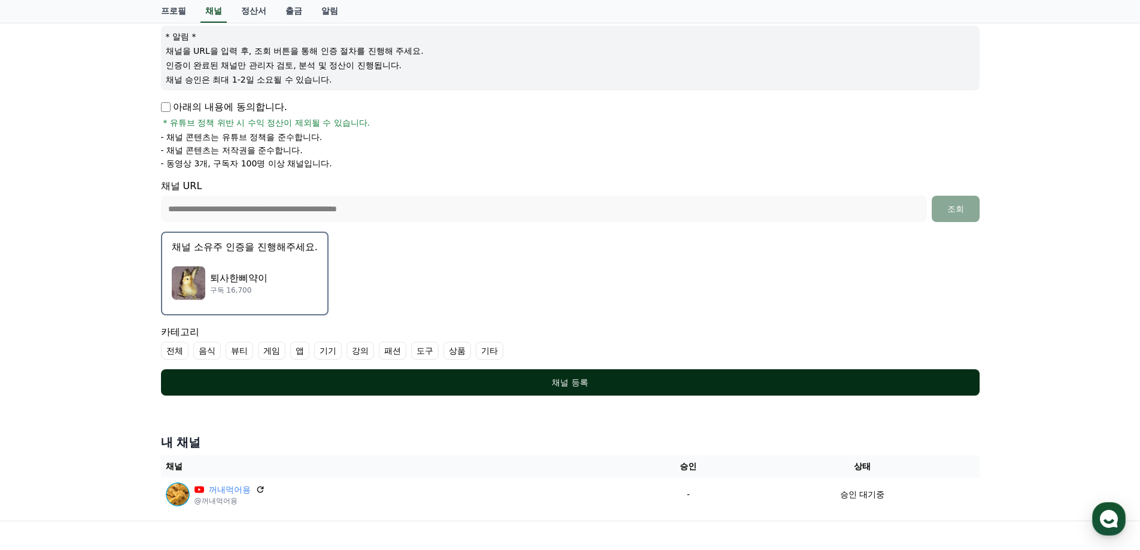
click at [407, 382] on div "채널 등록" at bounding box center [570, 382] width 771 height 12
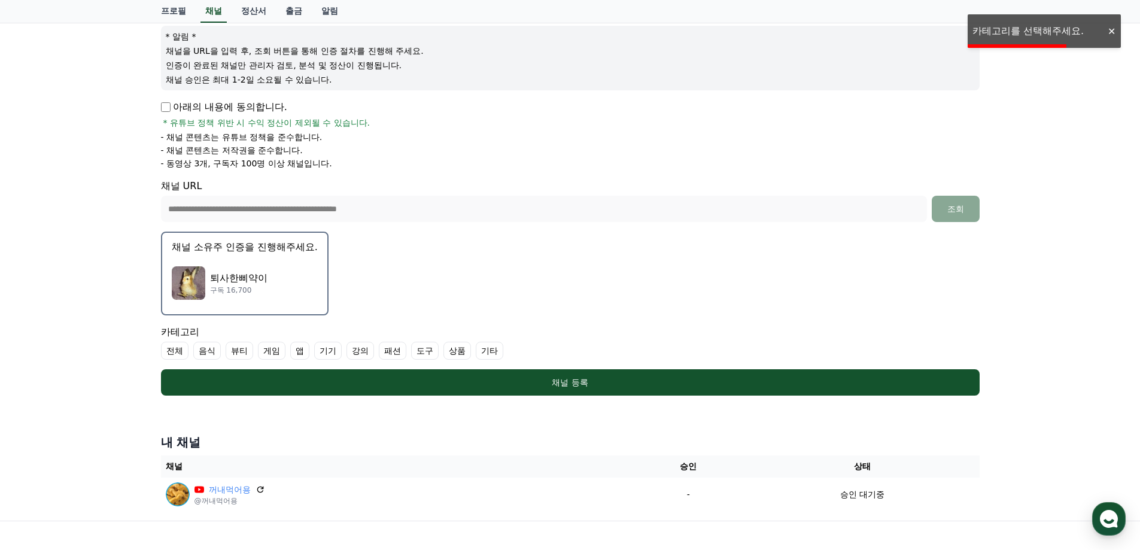
click at [495, 351] on label "기타" at bounding box center [490, 351] width 28 height 18
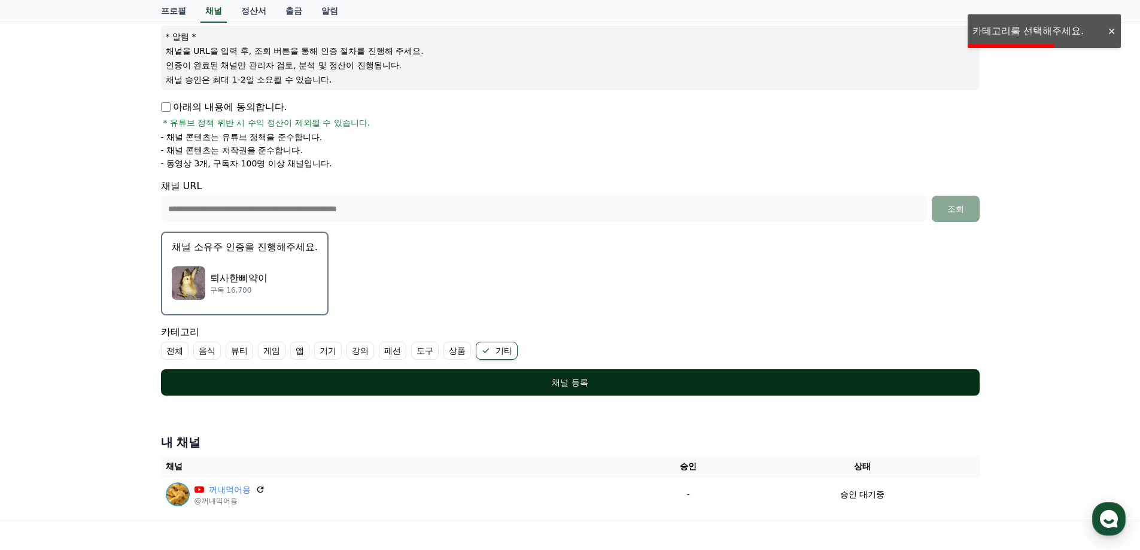
click at [479, 389] on button "채널 등록" at bounding box center [570, 382] width 818 height 26
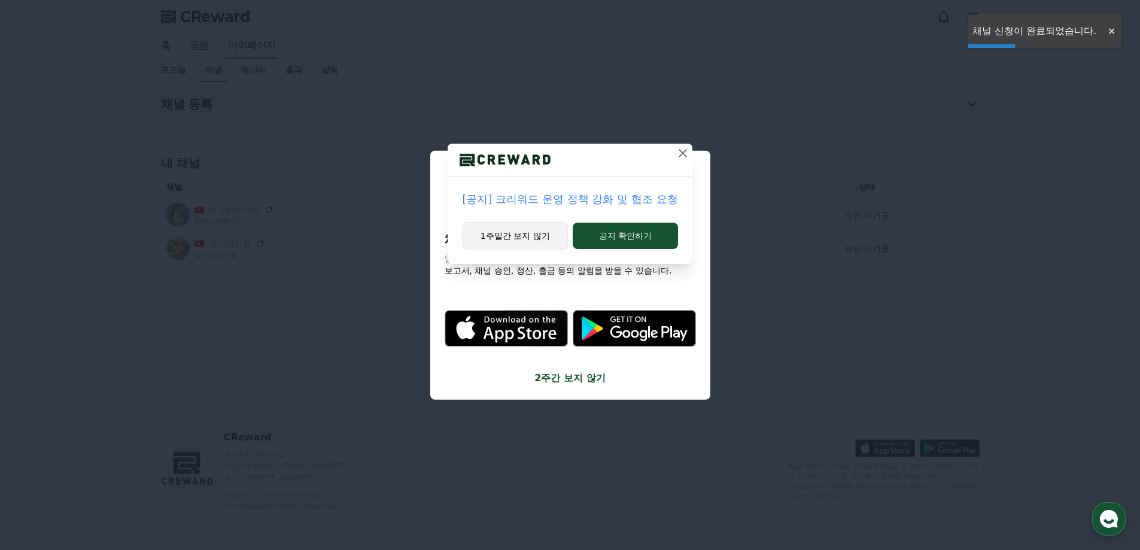
click at [532, 231] on button "1주일간 보지 않기" at bounding box center [515, 236] width 106 height 28
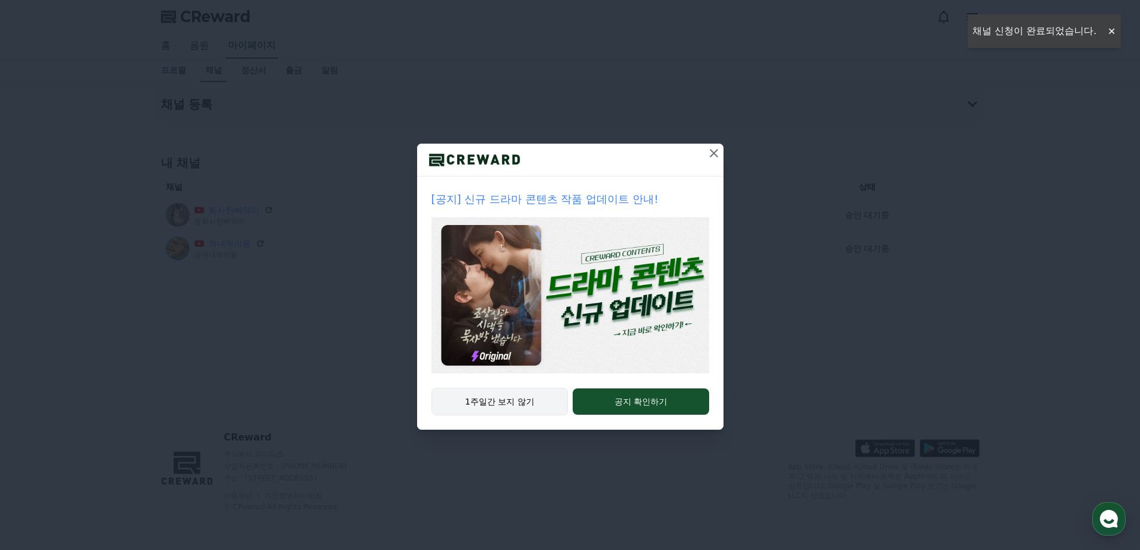
click at [503, 400] on button "1주일간 보지 않기" at bounding box center [499, 402] width 137 height 28
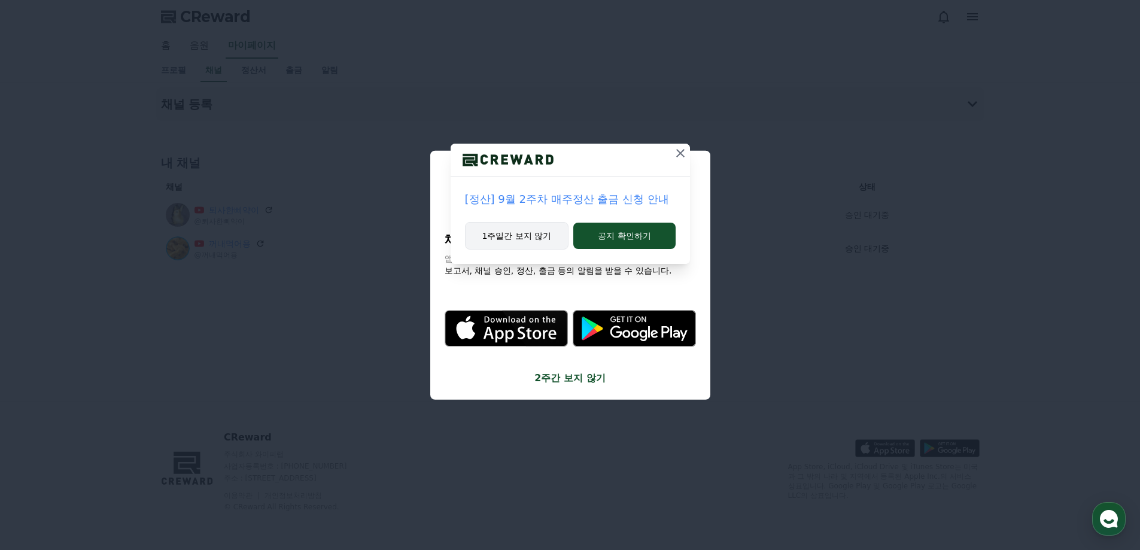
click at [520, 236] on button "1주일간 보지 않기" at bounding box center [517, 236] width 104 height 28
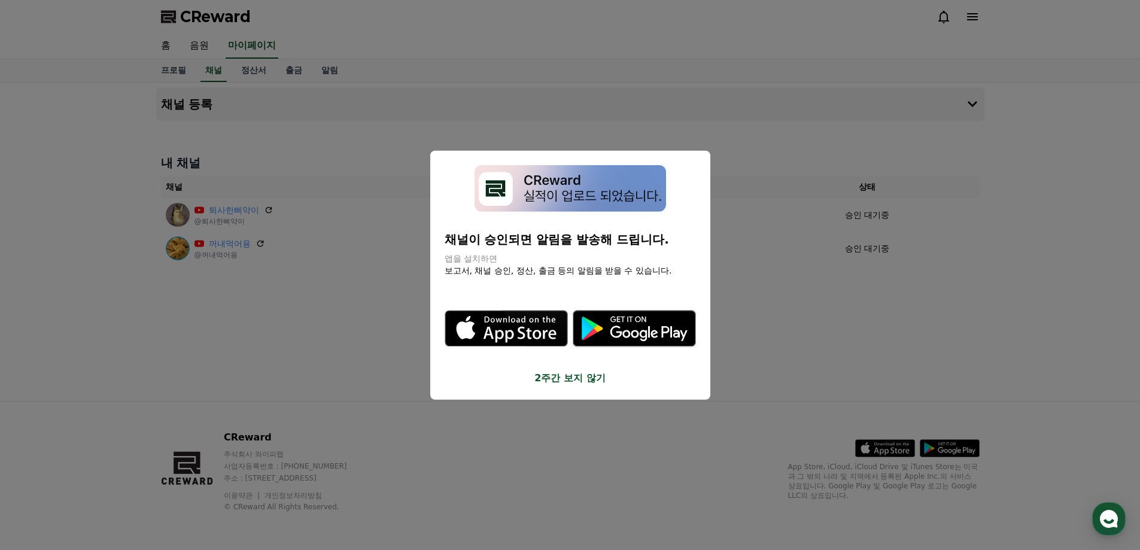
click at [553, 375] on button "2주간 보지 않기" at bounding box center [570, 378] width 251 height 14
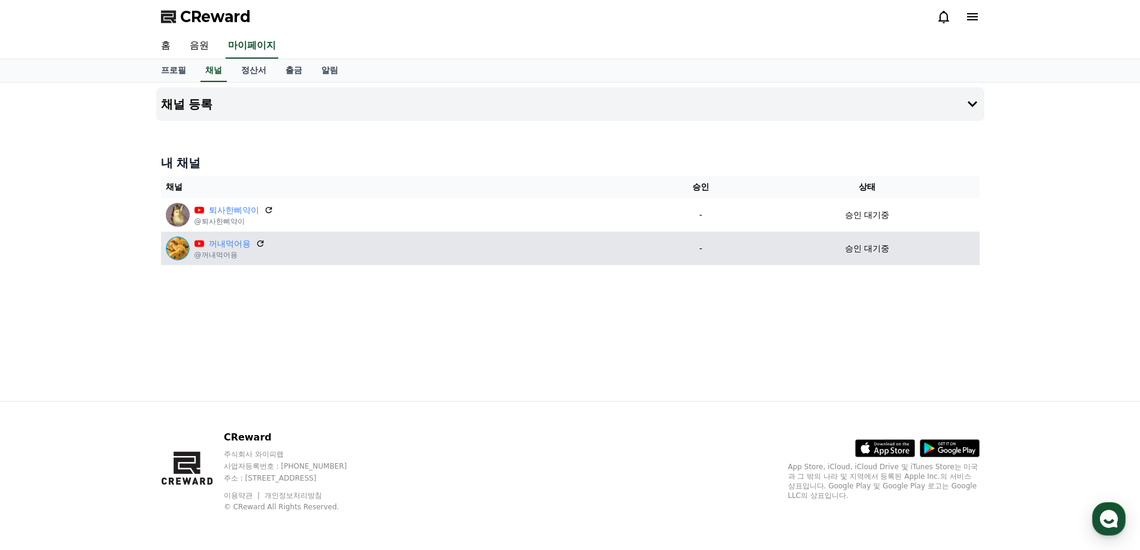
click at [503, 247] on div "꺼내먹어용 @꺼내먹어용" at bounding box center [404, 248] width 476 height 24
click at [223, 255] on p "@꺼내먹어용" at bounding box center [229, 255] width 71 height 10
click at [259, 242] on icon at bounding box center [260, 243] width 11 height 11
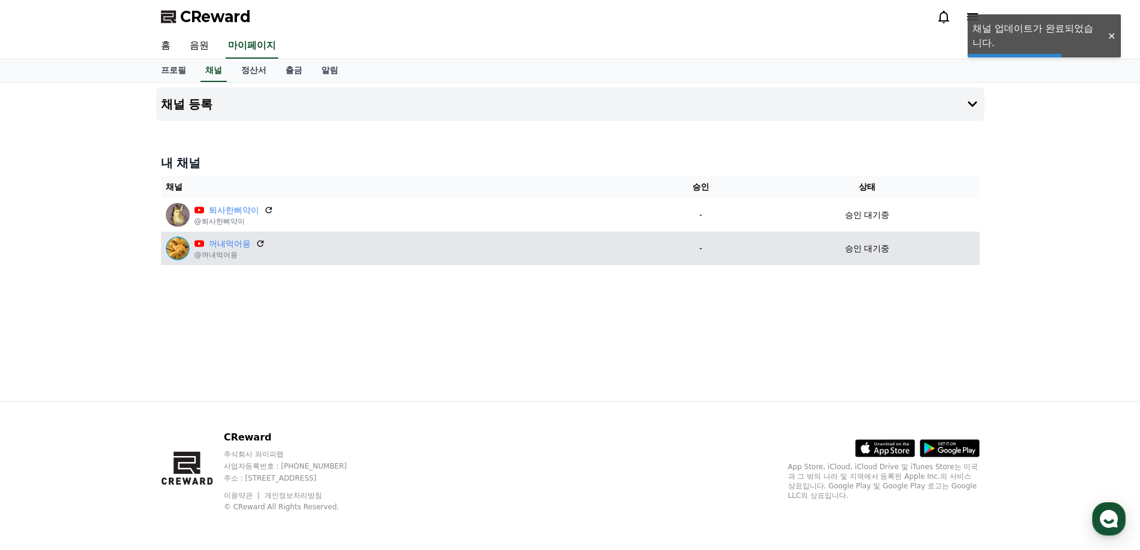
click at [724, 255] on td "-" at bounding box center [700, 249] width 109 height 34
click at [345, 246] on div "꺼내먹어용 @꺼내먹어용" at bounding box center [404, 248] width 476 height 24
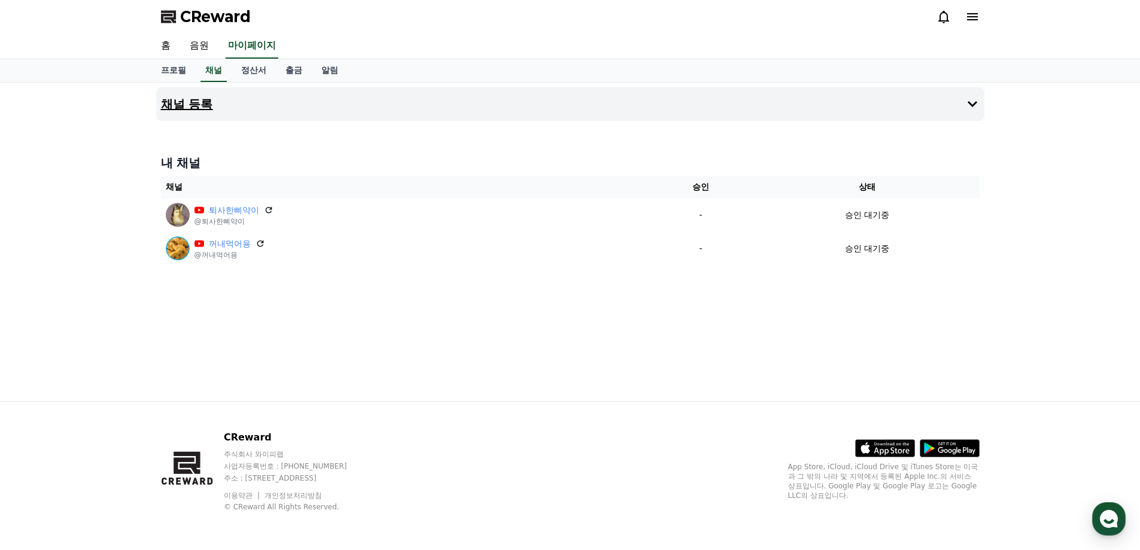
click at [300, 117] on button "채널 등록" at bounding box center [570, 104] width 828 height 34
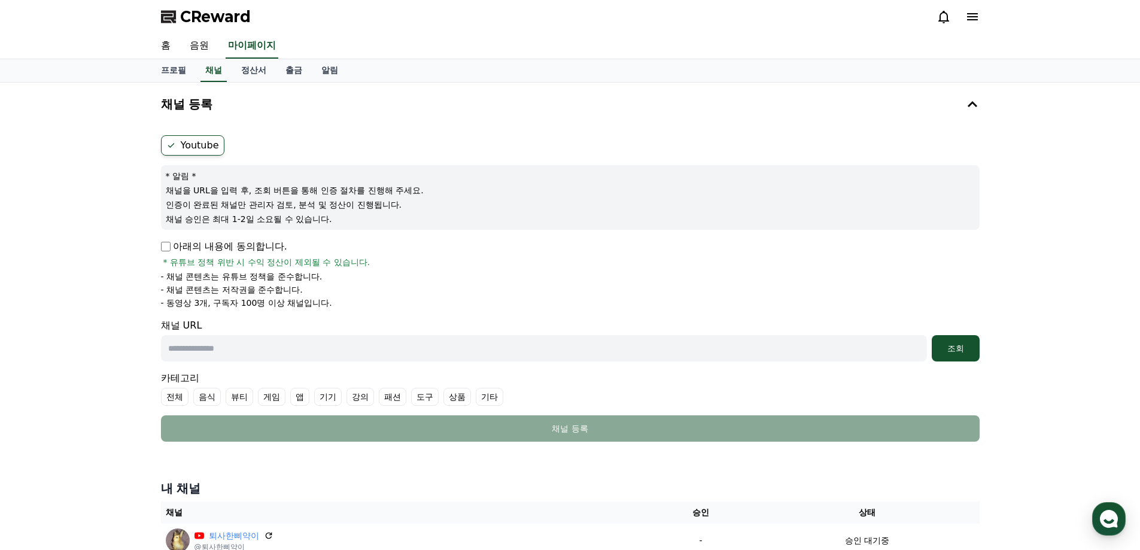
click at [220, 343] on input "text" at bounding box center [544, 348] width 766 height 26
paste input "**********"
type input "**********"
click at [941, 351] on div "조회" at bounding box center [955, 348] width 38 height 12
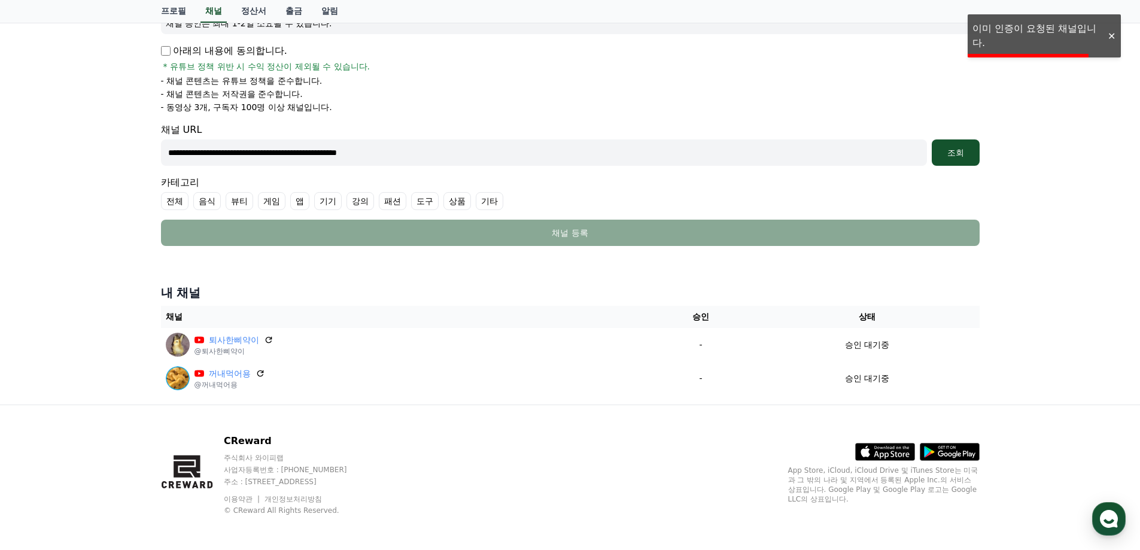
scroll to position [199, 0]
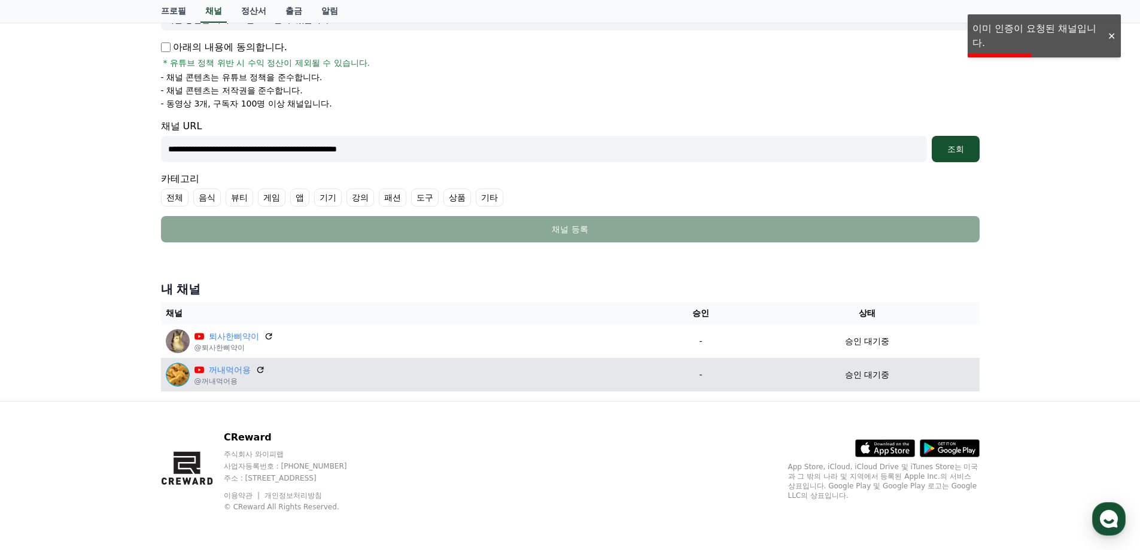
click at [219, 382] on p "@꺼내먹어용" at bounding box center [229, 381] width 71 height 10
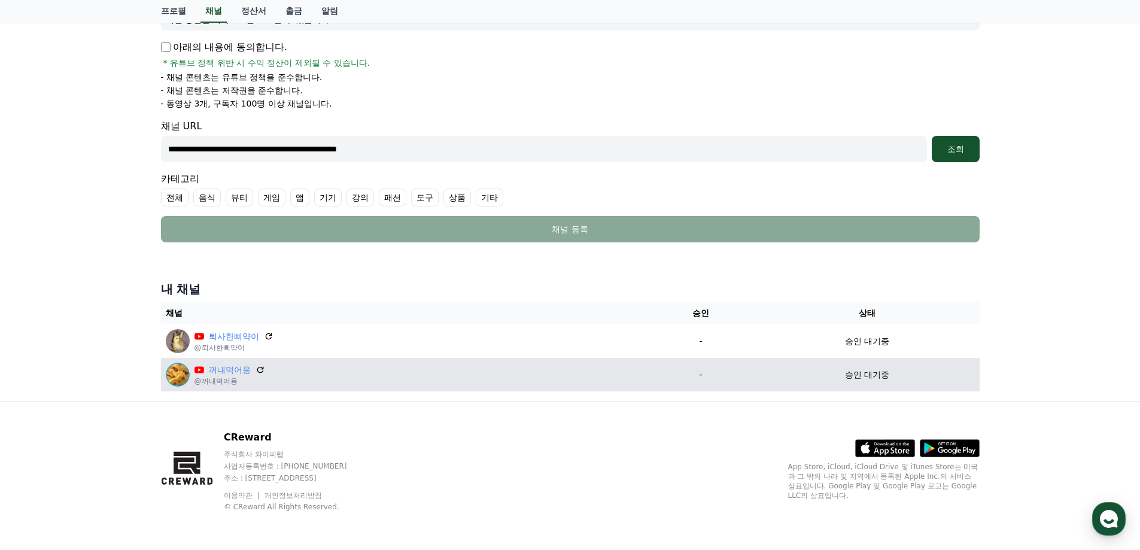
click at [175, 376] on img at bounding box center [178, 375] width 24 height 24
click at [818, 372] on div "승인 대기중" at bounding box center [867, 375] width 214 height 13
click at [882, 374] on p "승인 대기중" at bounding box center [867, 375] width 44 height 13
click at [328, 367] on div "꺼내먹어용 @꺼내먹어용" at bounding box center [404, 375] width 476 height 24
click at [264, 369] on icon at bounding box center [260, 369] width 11 height 11
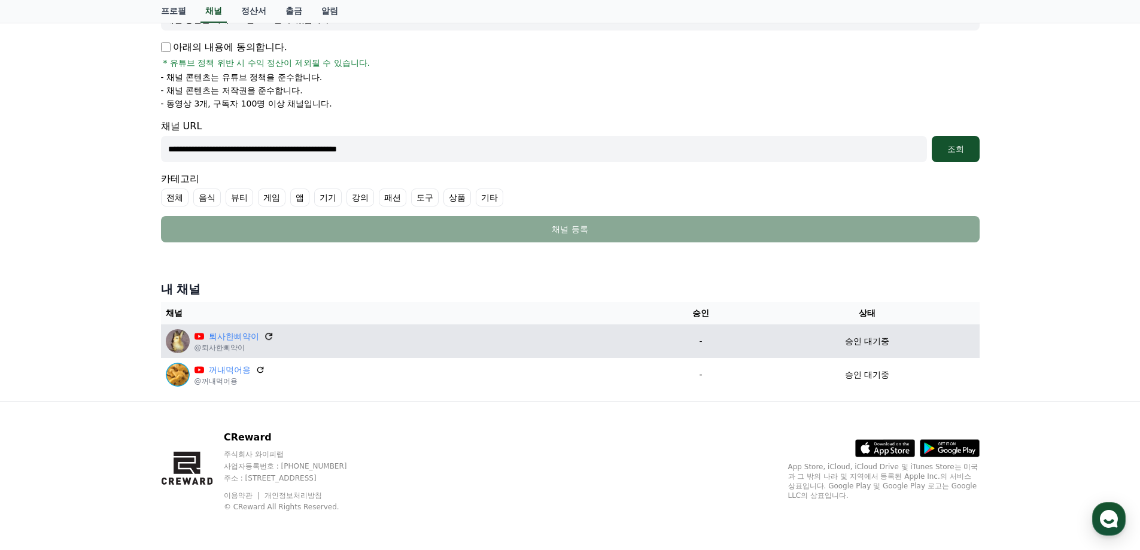
click at [272, 335] on icon at bounding box center [268, 336] width 11 height 11
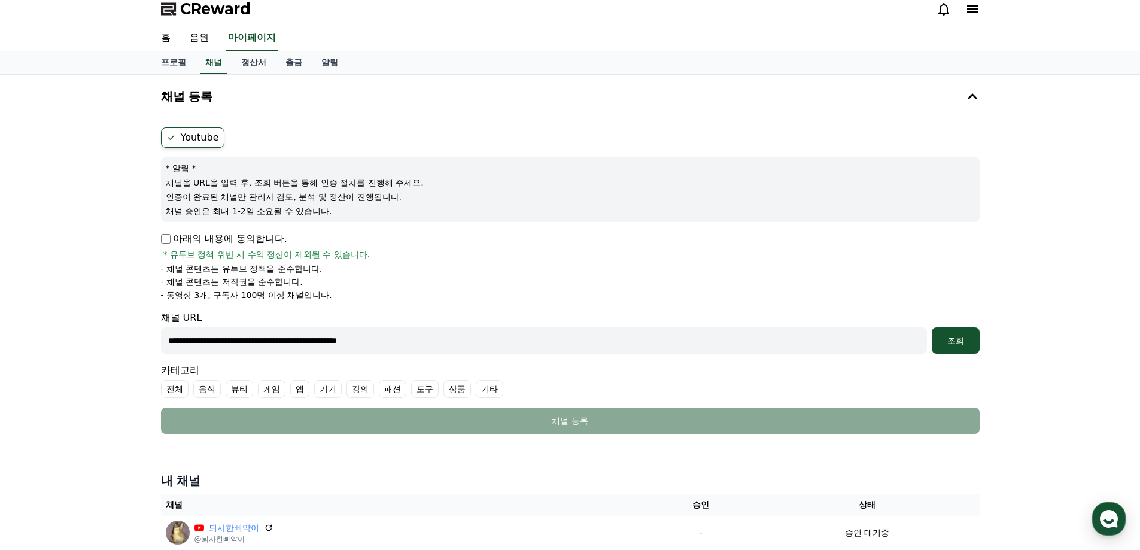
scroll to position [0, 0]
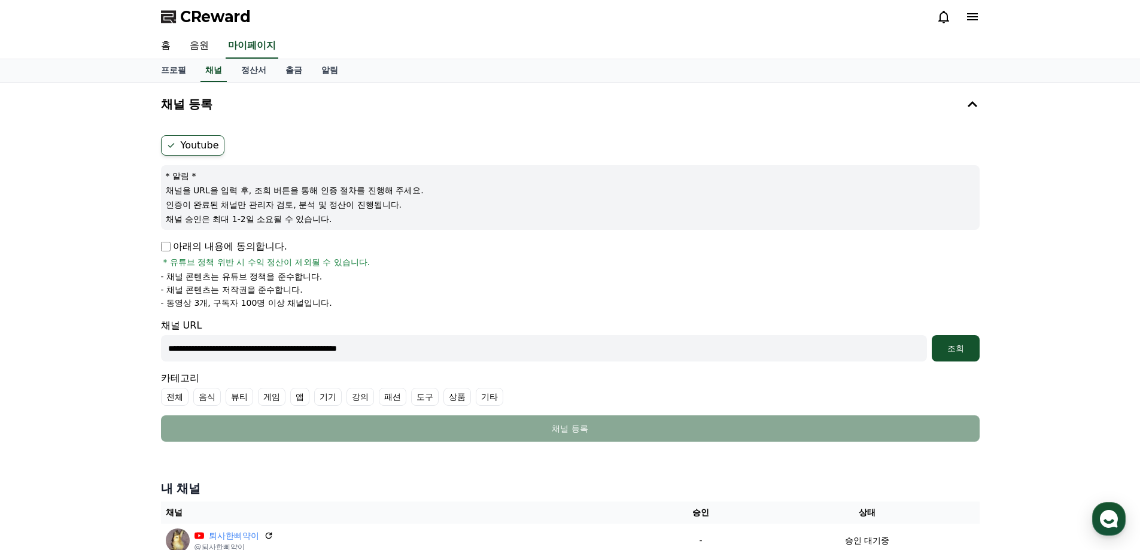
click at [461, 364] on form "**********" at bounding box center [570, 288] width 818 height 306
drag, startPoint x: 458, startPoint y: 350, endPoint x: 37, endPoint y: 339, distance: 421.3
click at [0, 336] on div "**********" at bounding box center [570, 341] width 1140 height 517
paste input "text"
type input "**********"
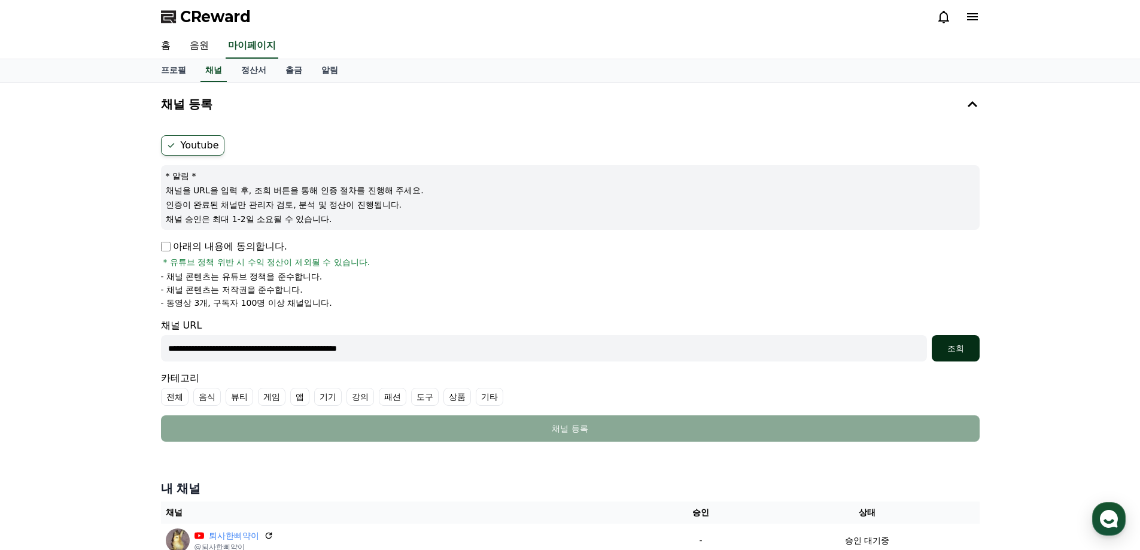
click at [949, 347] on div "조회" at bounding box center [955, 348] width 38 height 12
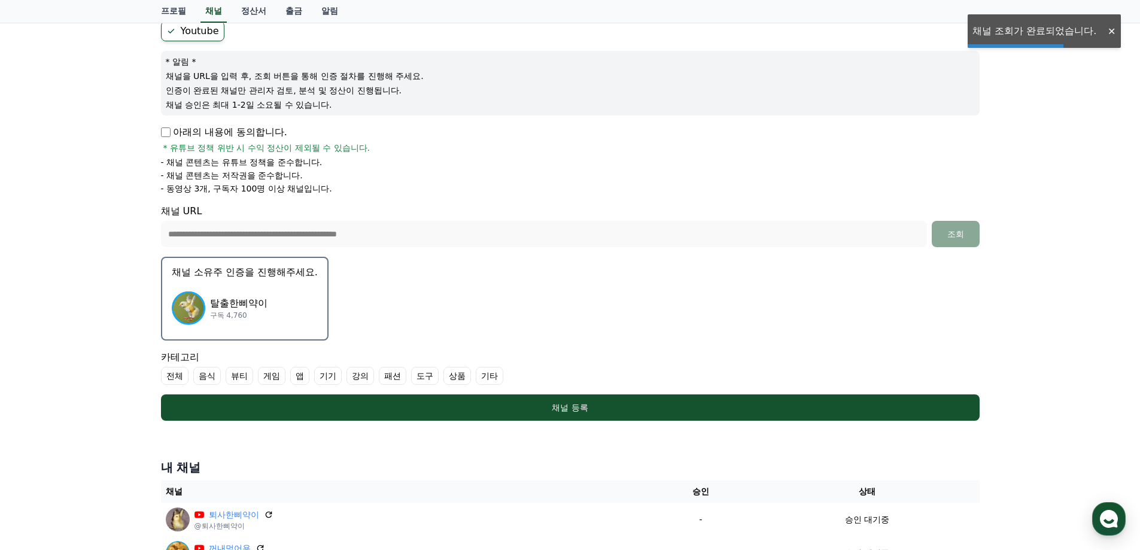
scroll to position [120, 0]
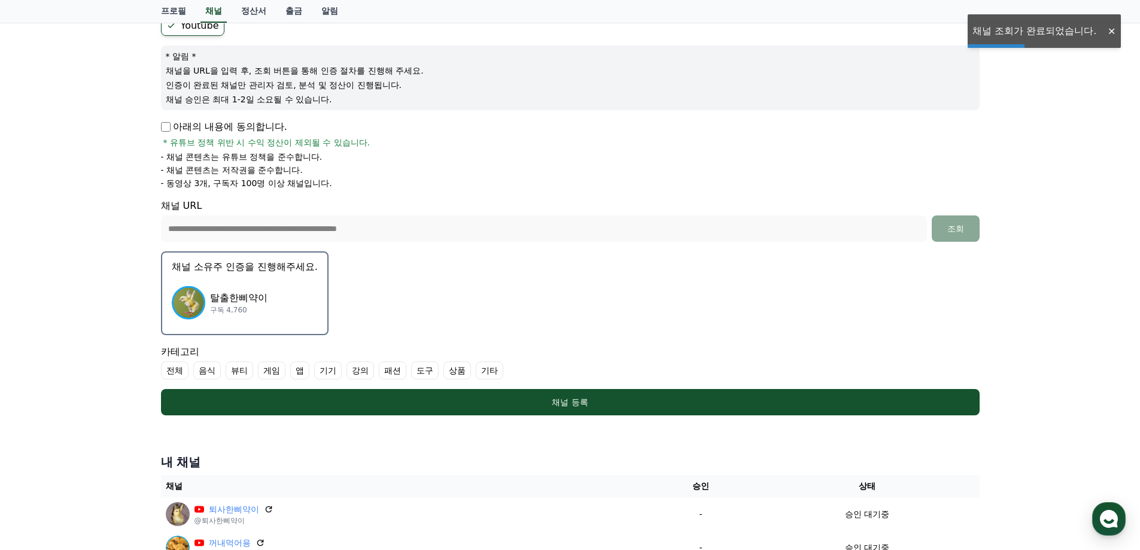
click at [493, 368] on label "기타" at bounding box center [490, 370] width 28 height 18
click at [275, 290] on div "탈출한삐약이 구독 4,760" at bounding box center [245, 303] width 146 height 48
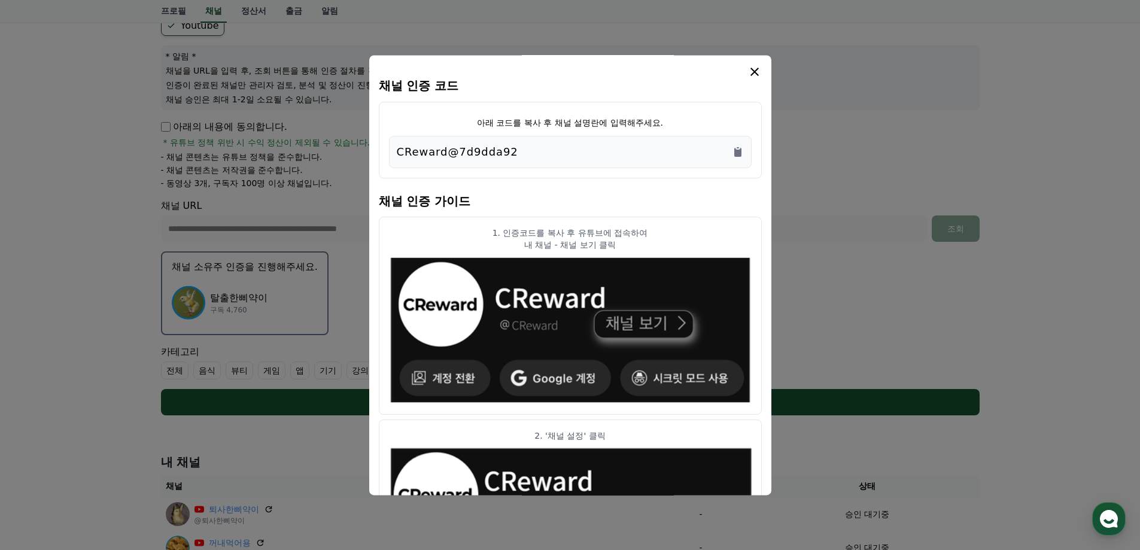
drag, startPoint x: 521, startPoint y: 154, endPoint x: 428, endPoint y: 150, distance: 93.4
click at [403, 150] on div "CReward@7d9dda92" at bounding box center [570, 152] width 347 height 17
click at [428, 150] on p "CReward@7d9dda92" at bounding box center [457, 152] width 121 height 17
drag, startPoint x: 630, startPoint y: 151, endPoint x: 730, endPoint y: 151, distance: 100.5
click at [632, 151] on div "CReward@7d9dda92" at bounding box center [570, 152] width 347 height 17
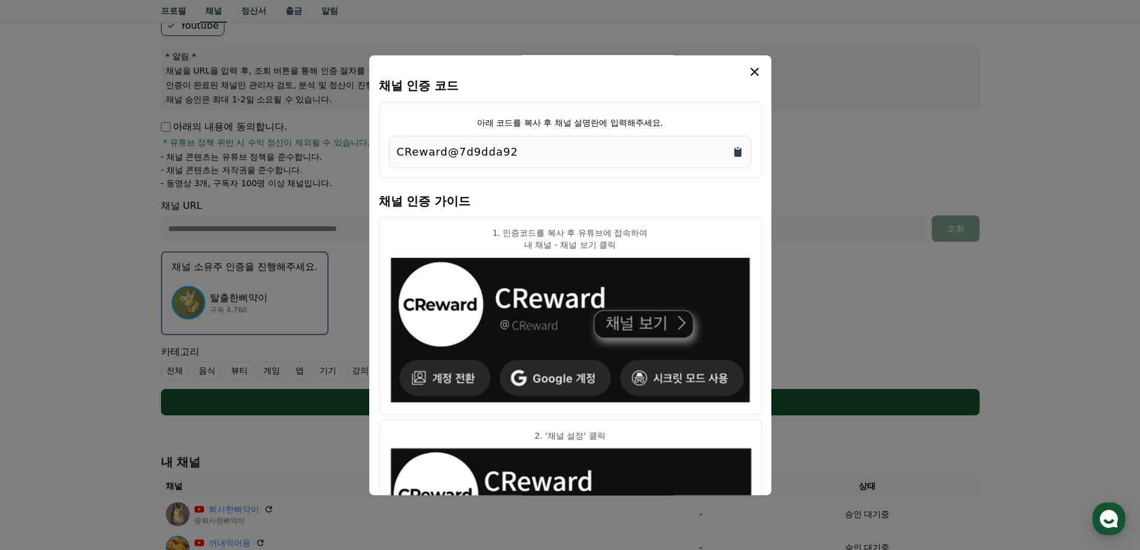
click at [735, 154] on icon "Copy to clipboard" at bounding box center [737, 152] width 7 height 9
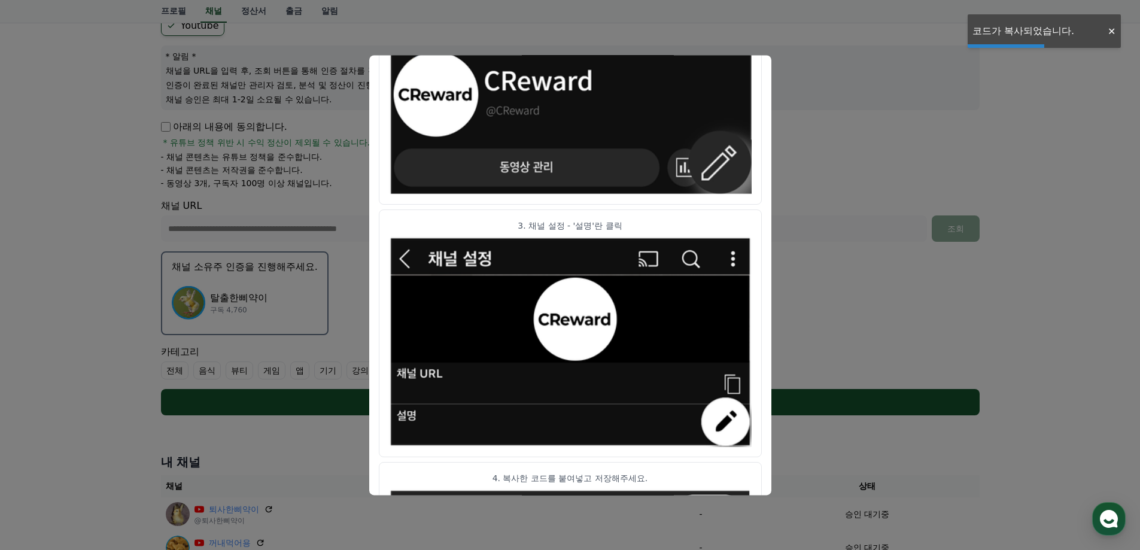
scroll to position [593, 0]
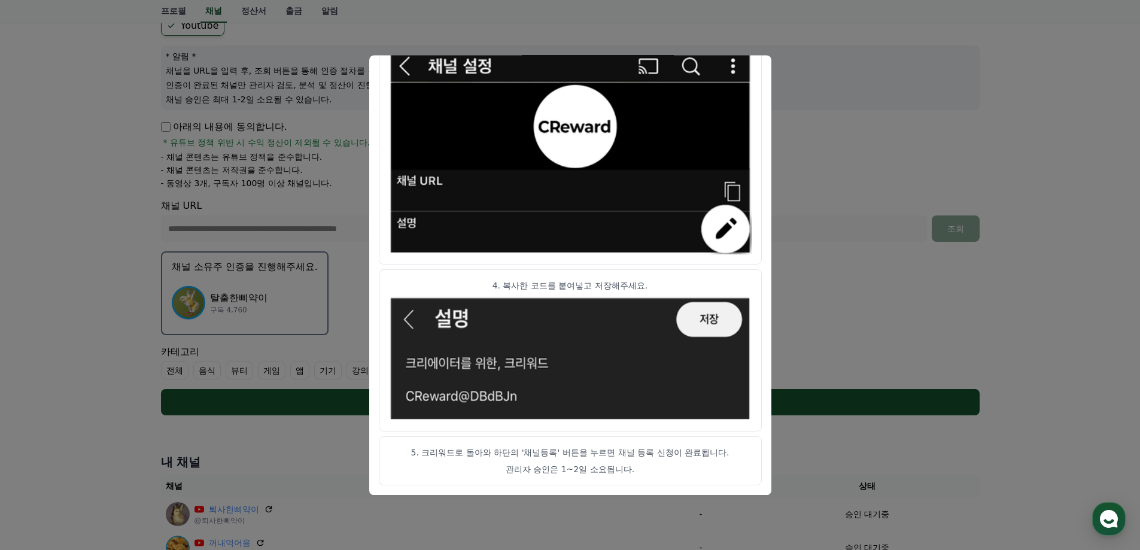
click at [823, 264] on button "close modal" at bounding box center [570, 275] width 1140 height 550
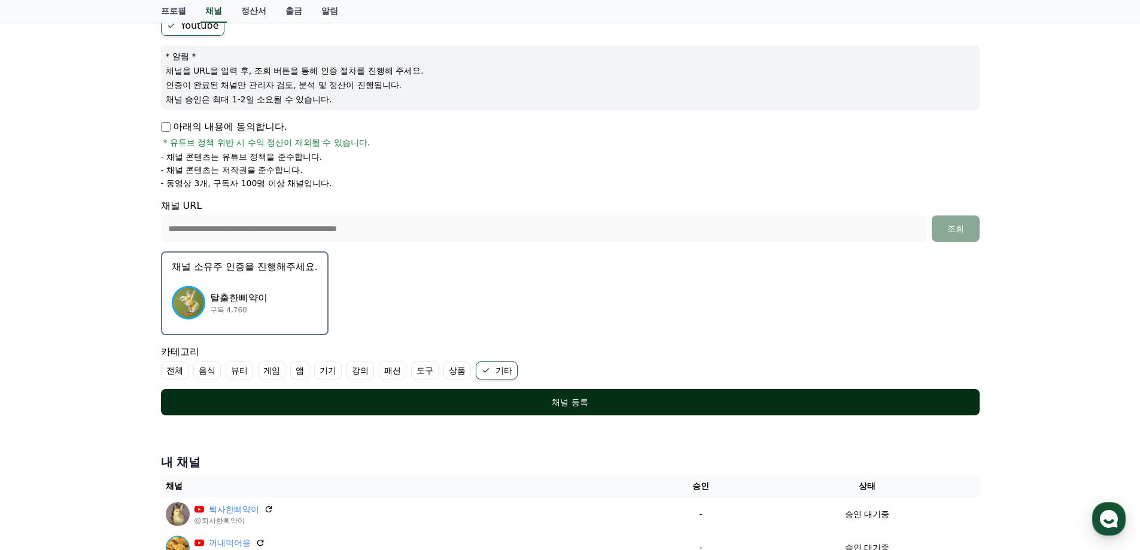
click at [647, 400] on div "채널 등록" at bounding box center [570, 402] width 771 height 12
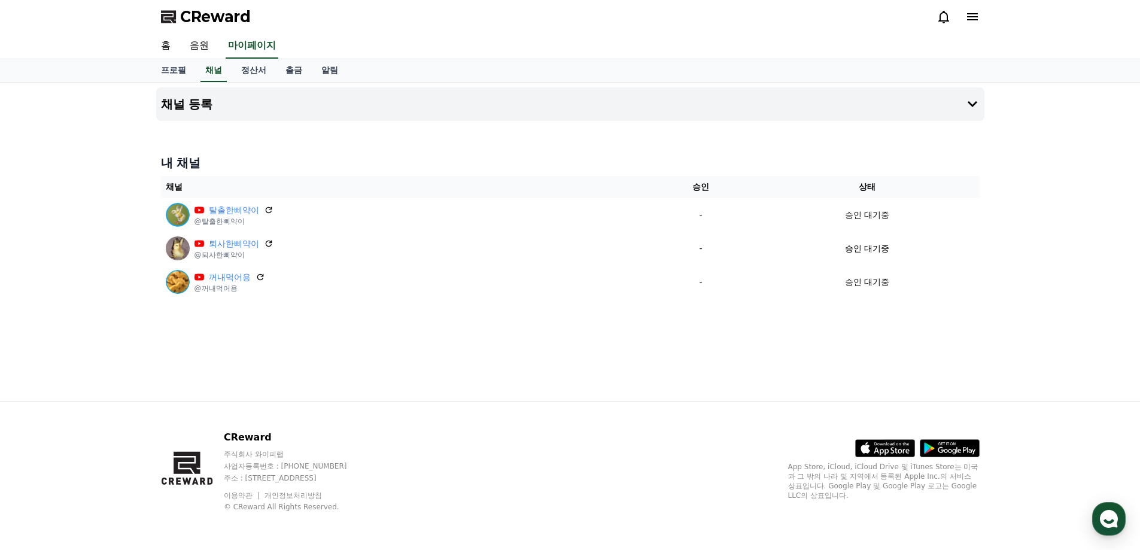
drag, startPoint x: 232, startPoint y: 273, endPoint x: 197, endPoint y: 312, distance: 52.5
click at [197, 312] on div "채널 등록 내 채널 채널 승인 상태 탈출한삐약이 @탈출한삐약이 - 승인 대기중 퇴사한삐약이 @퇴사한삐약이 - 승인 대기중 꺼내먹어용 @꺼내먹어…" at bounding box center [570, 242] width 838 height 318
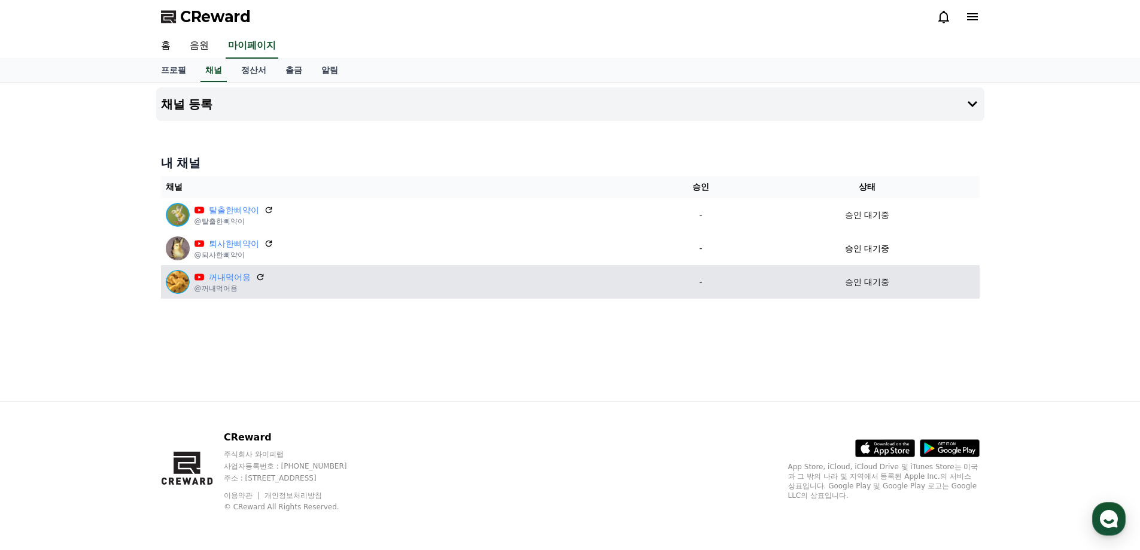
click at [223, 289] on p "@꺼내먹어용" at bounding box center [229, 289] width 71 height 10
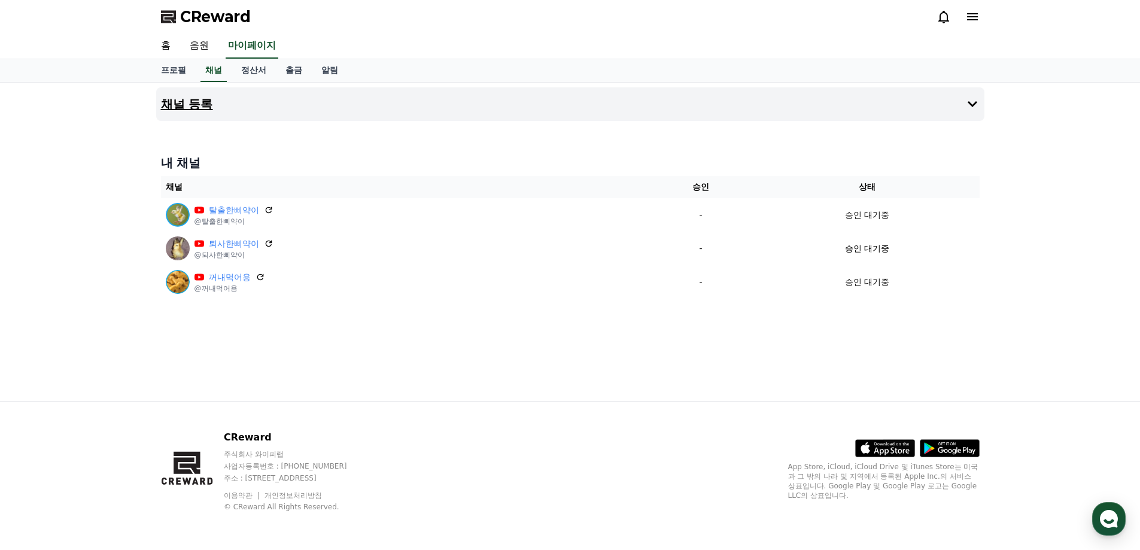
click at [252, 97] on button "채널 등록" at bounding box center [570, 104] width 828 height 34
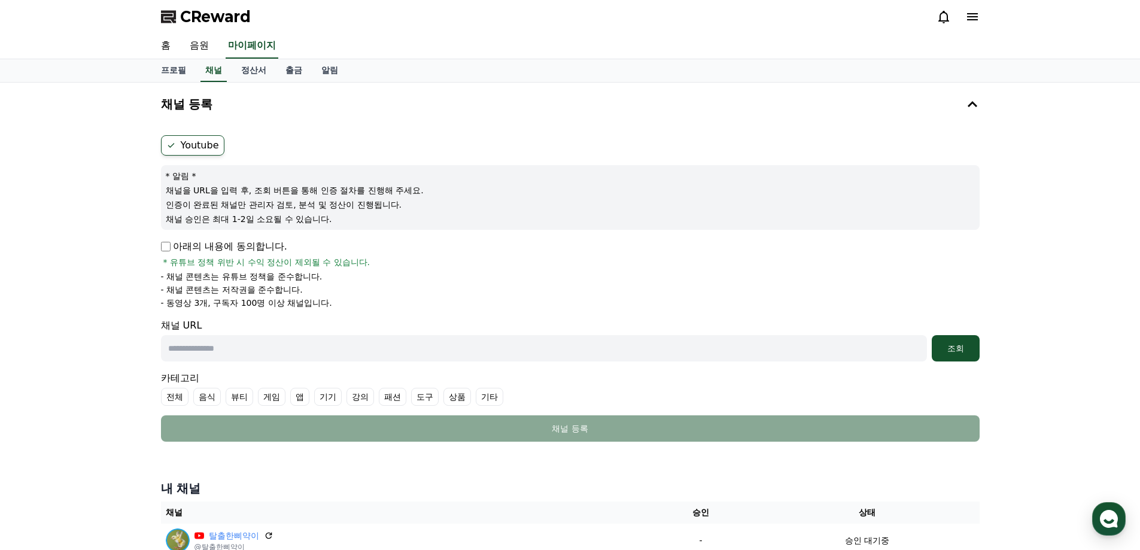
click at [981, 16] on div "CReward" at bounding box center [570, 17] width 838 height 34
click at [975, 14] on icon at bounding box center [972, 16] width 11 height 7
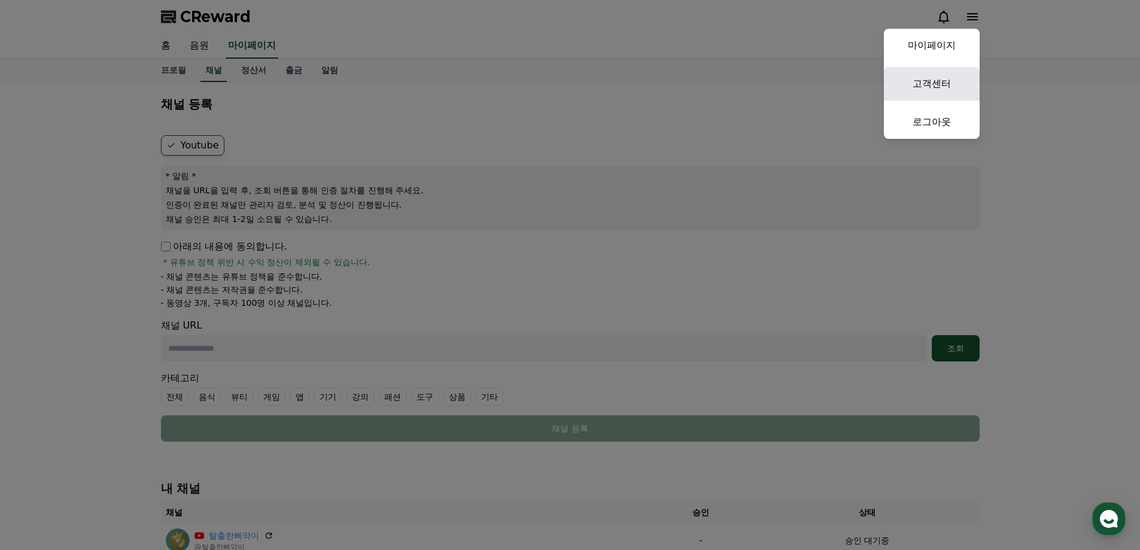
click at [950, 74] on link "고객센터" at bounding box center [932, 84] width 96 height 34
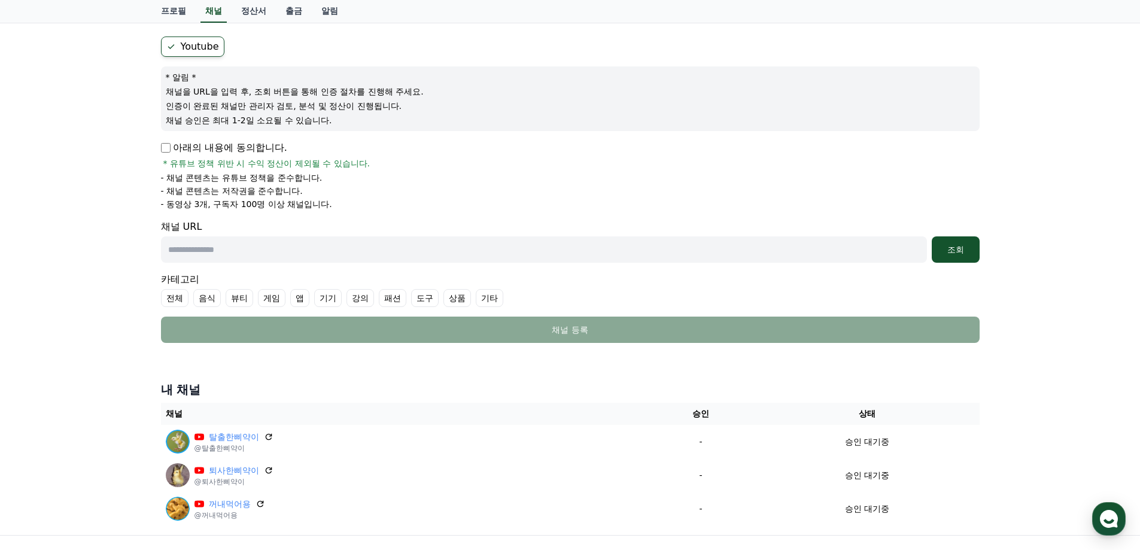
scroll to position [233, 0]
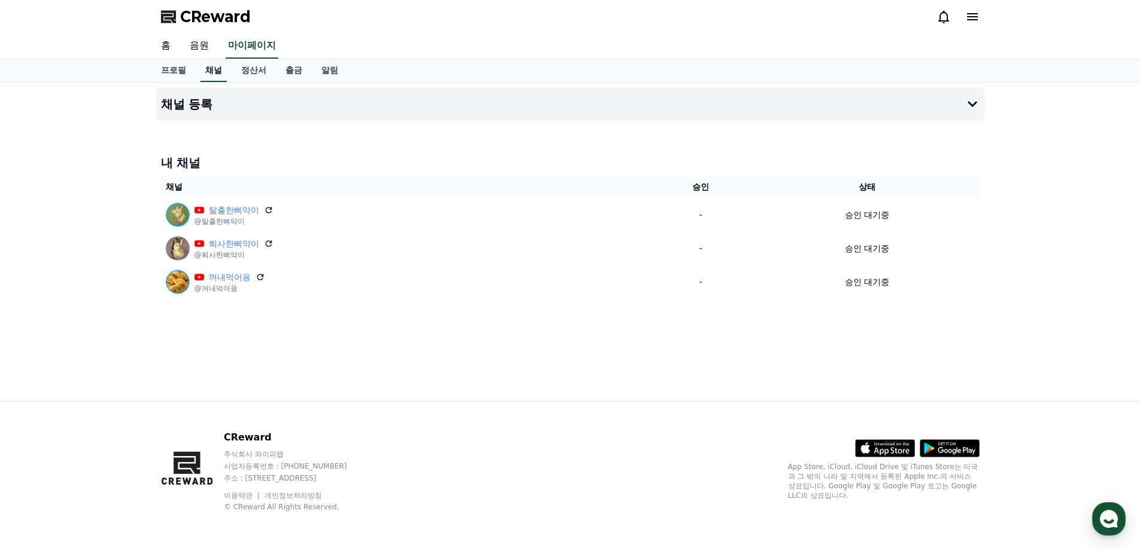
click at [208, 74] on link "채널" at bounding box center [213, 70] width 26 height 23
click at [204, 26] on span "CReward" at bounding box center [215, 16] width 71 height 19
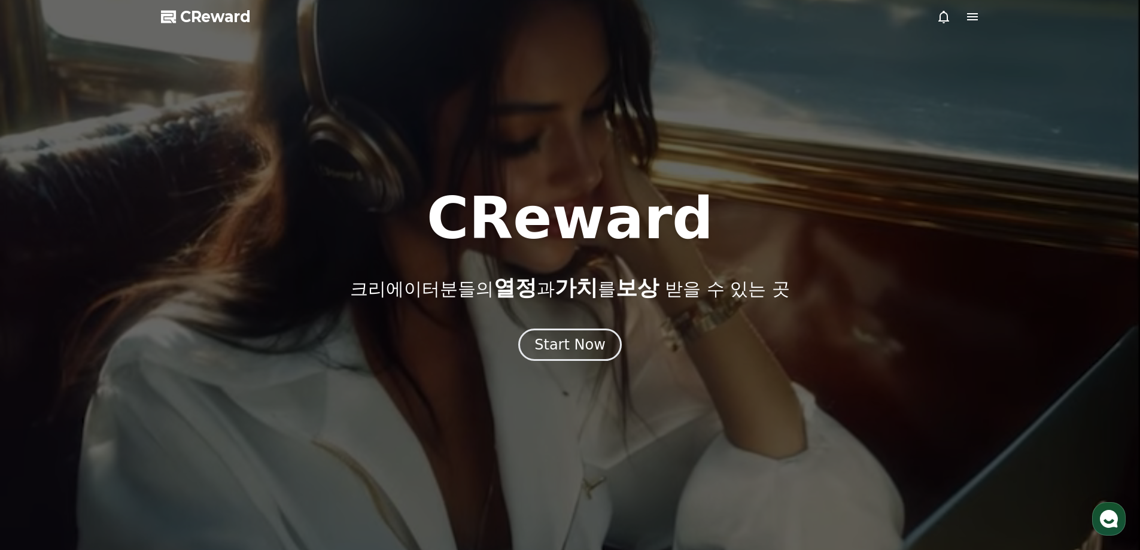
click at [204, 26] on span "CReward" at bounding box center [215, 16] width 71 height 19
